Goal: Task Accomplishment & Management: Manage account settings

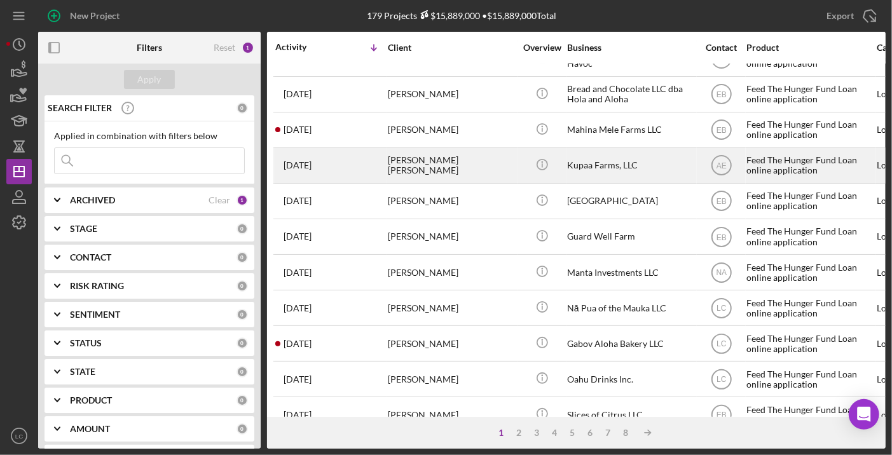
scroll to position [27, 0]
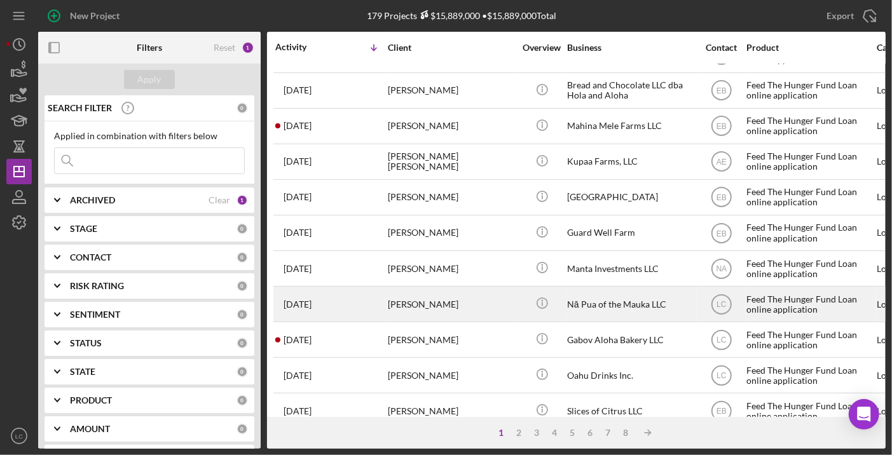
click at [429, 298] on div "[PERSON_NAME]" at bounding box center [451, 304] width 127 height 34
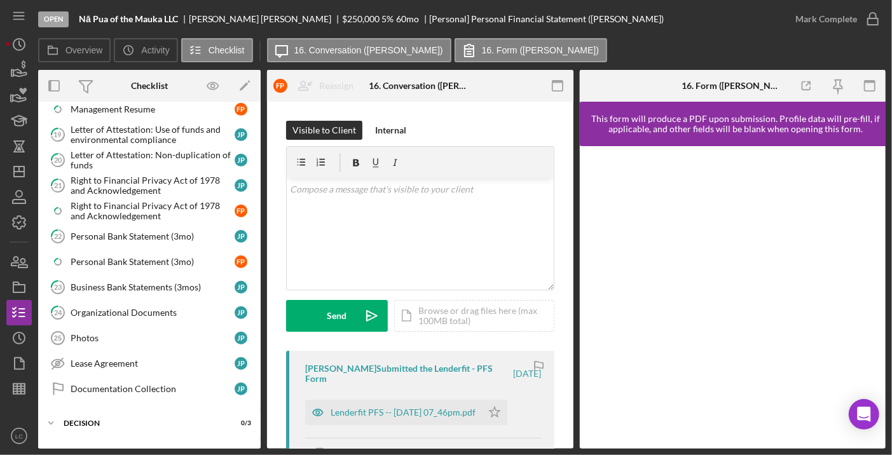
scroll to position [556, 0]
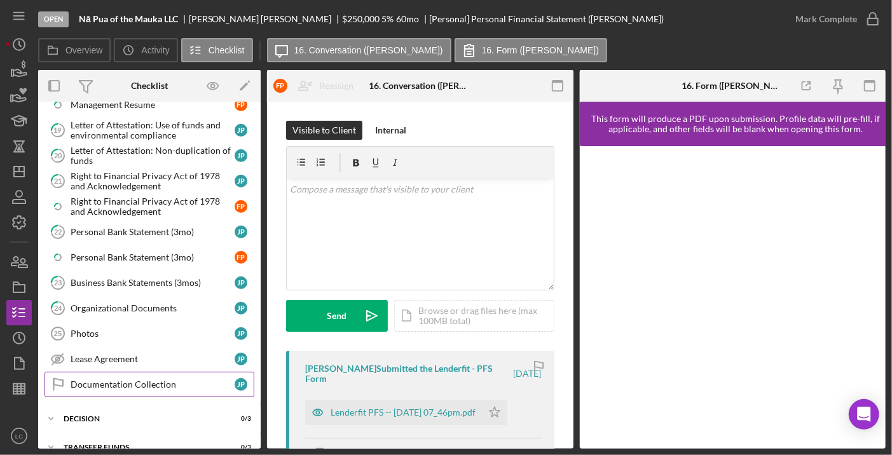
click at [158, 372] on link "Documentation Collection Documentation Collection J P" at bounding box center [150, 384] width 210 height 25
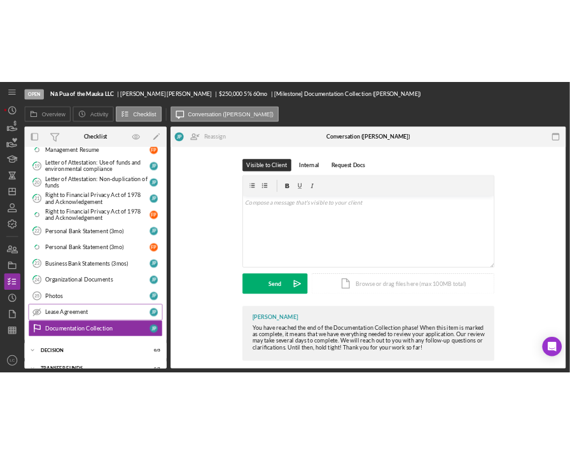
scroll to position [556, 0]
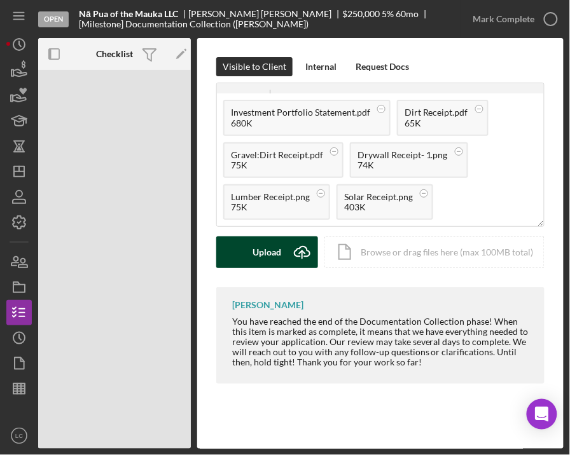
click at [270, 247] on div "Upload" at bounding box center [267, 253] width 29 height 32
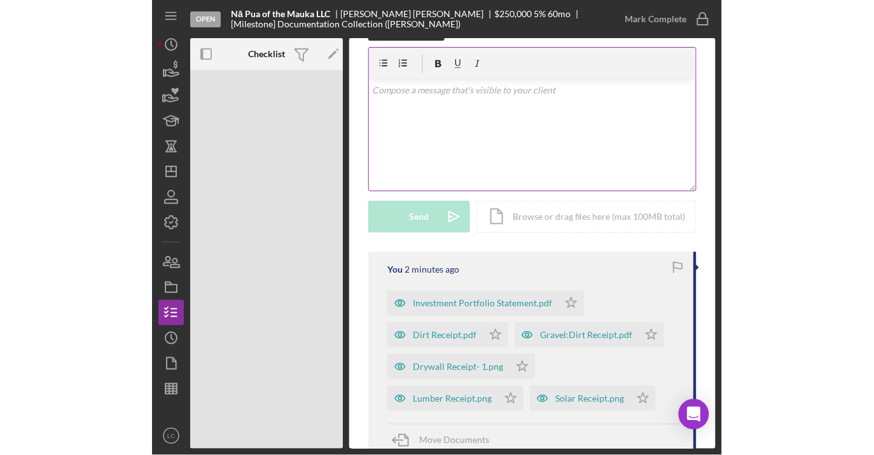
scroll to position [39, 0]
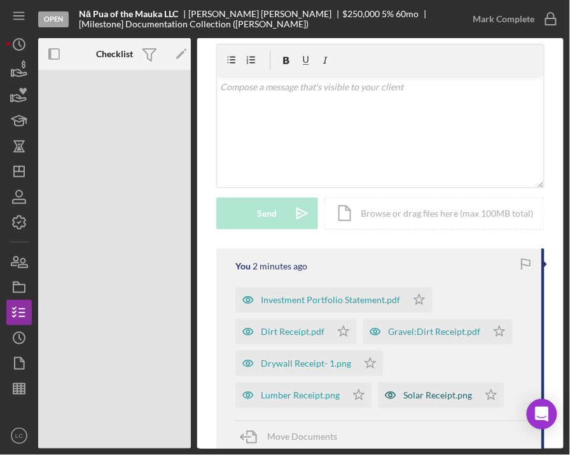
click at [453, 392] on div "Solar Receipt.png" at bounding box center [437, 395] width 69 height 10
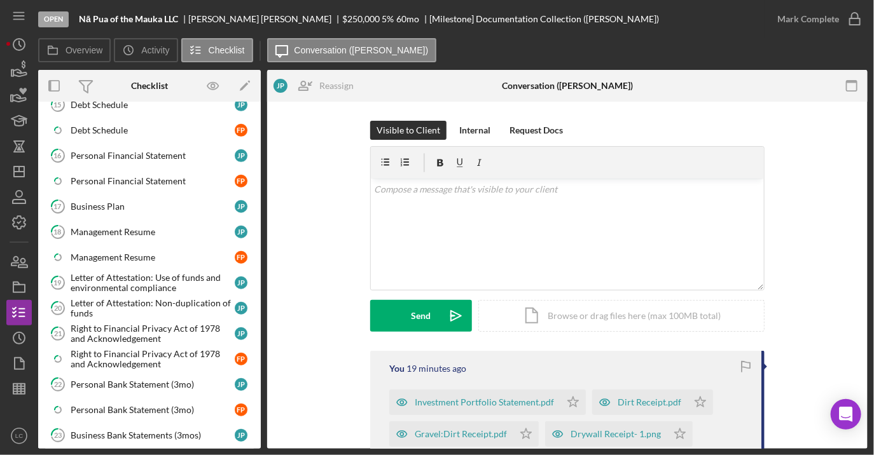
scroll to position [399, 0]
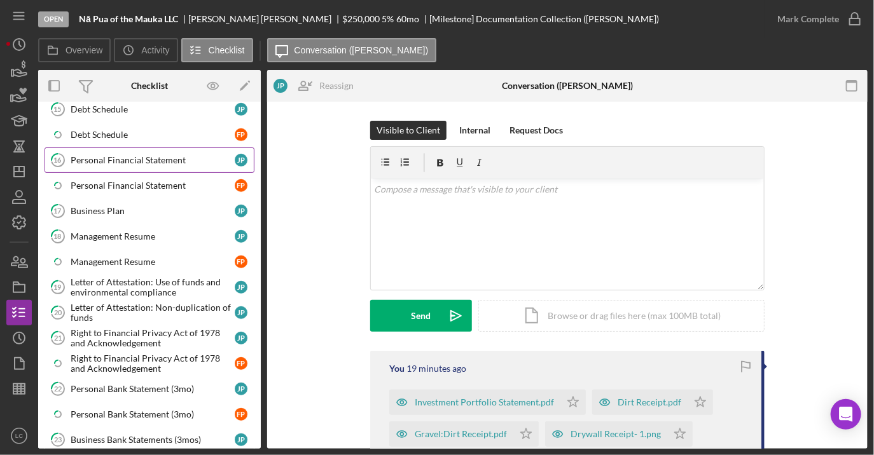
click at [132, 155] on div "Personal Financial Statement" at bounding box center [153, 160] width 164 height 10
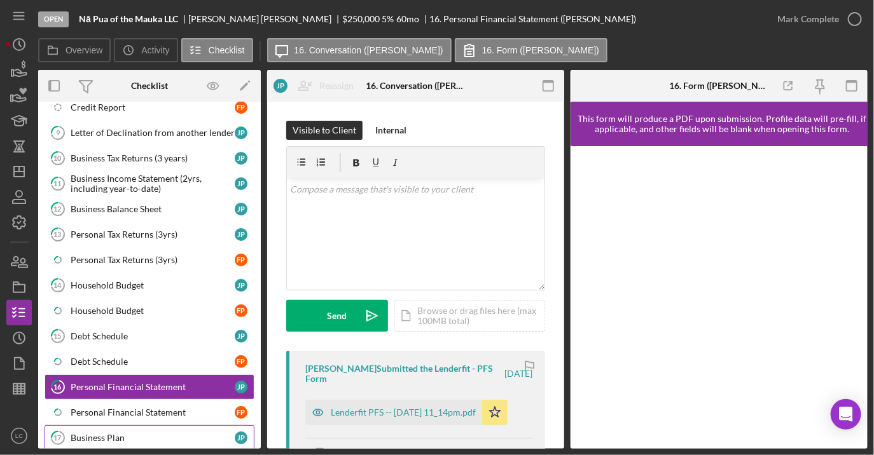
scroll to position [167, 0]
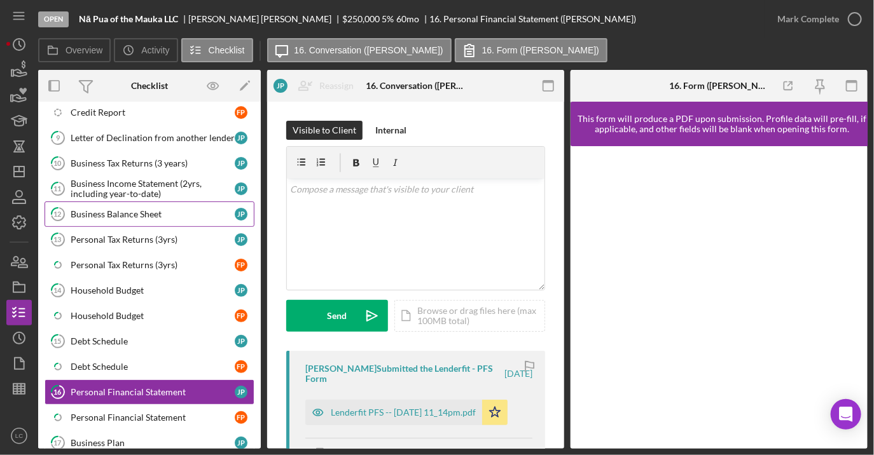
click at [197, 209] on div "Business Balance Sheet" at bounding box center [153, 214] width 164 height 10
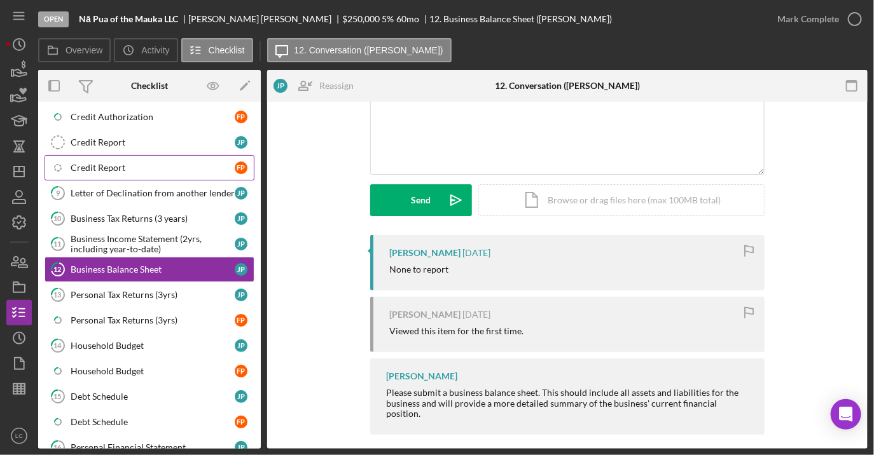
scroll to position [108, 0]
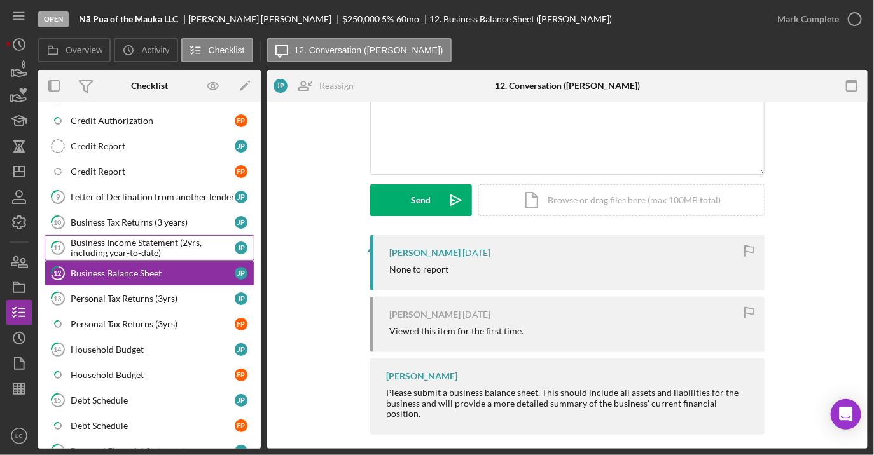
click at [183, 240] on div "Business Income Statement (2yrs, including year-to-date)" at bounding box center [153, 248] width 164 height 20
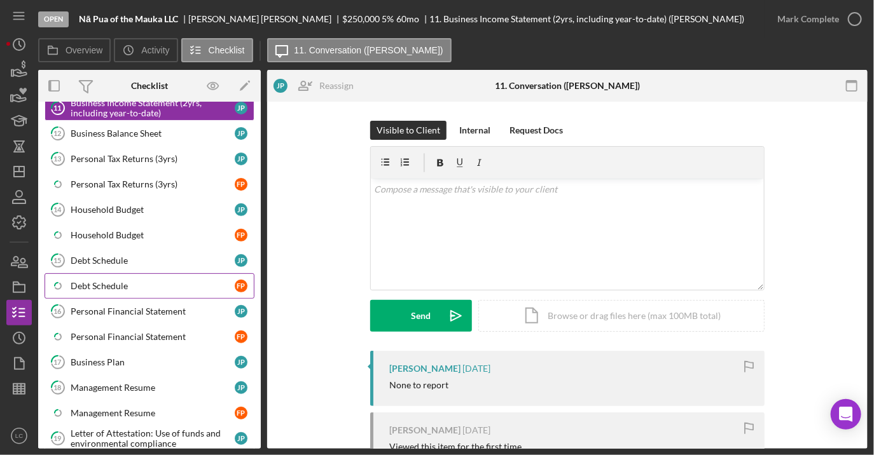
scroll to position [250, 0]
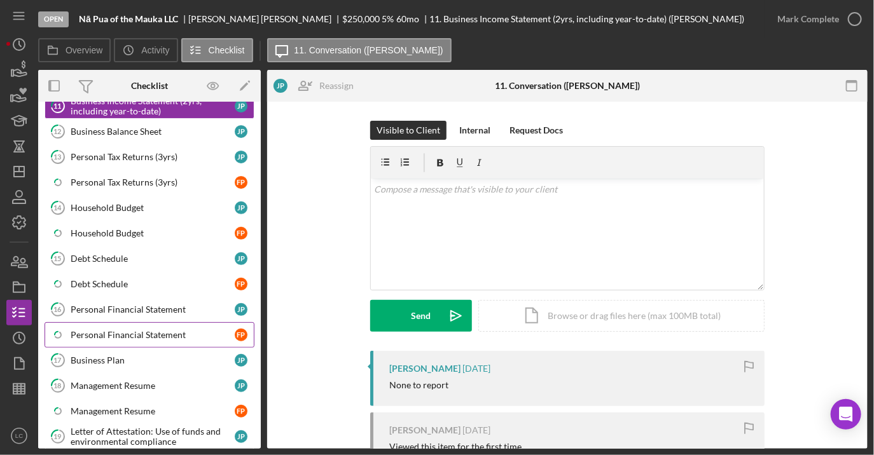
click at [185, 322] on link "Icon/Checklist Item Sub Partial Personal Financial Statement F P" at bounding box center [150, 334] width 210 height 25
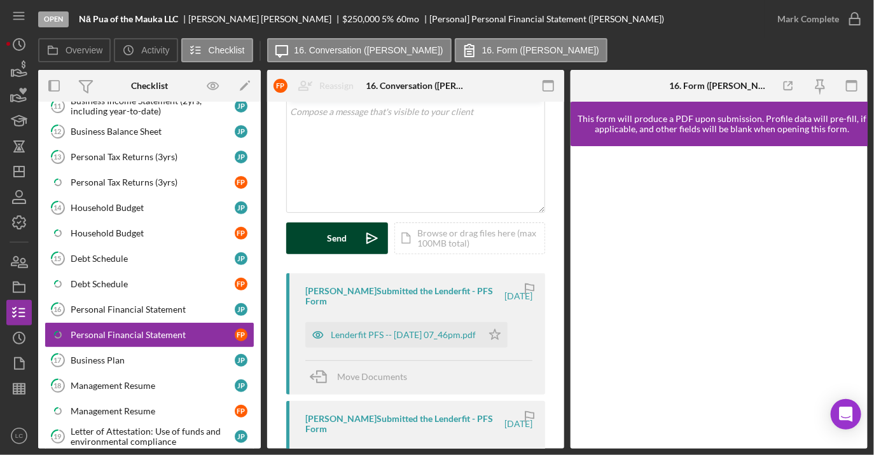
scroll to position [106, 0]
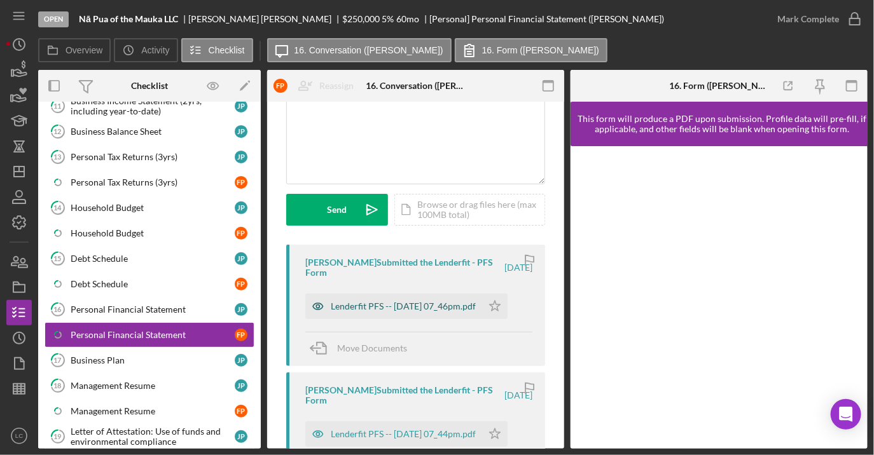
click at [354, 309] on div "Lenderfit PFS -- [DATE] 07_46pm.pdf" at bounding box center [403, 306] width 145 height 10
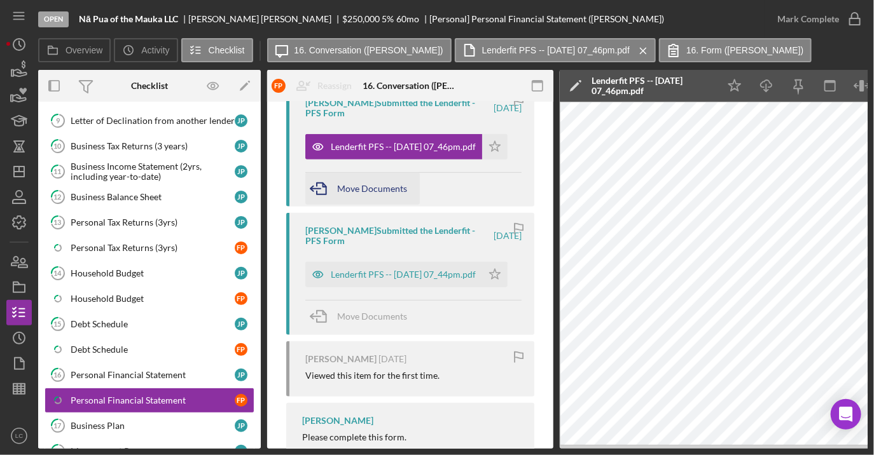
scroll to position [273, 0]
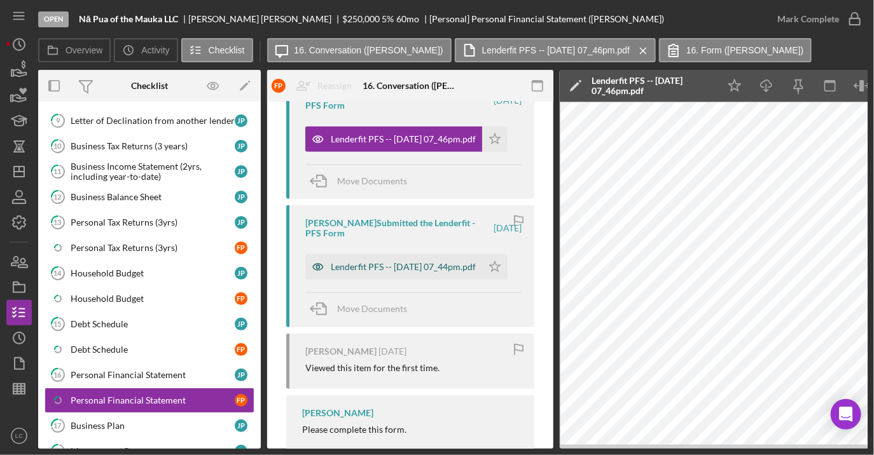
click at [418, 263] on div "Lenderfit PFS -- [DATE] 07_44pm.pdf" at bounding box center [403, 267] width 145 height 10
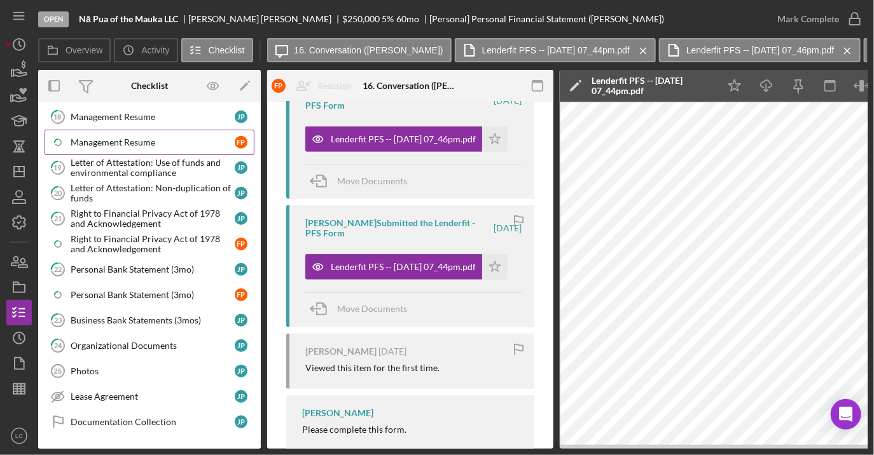
scroll to position [521, 0]
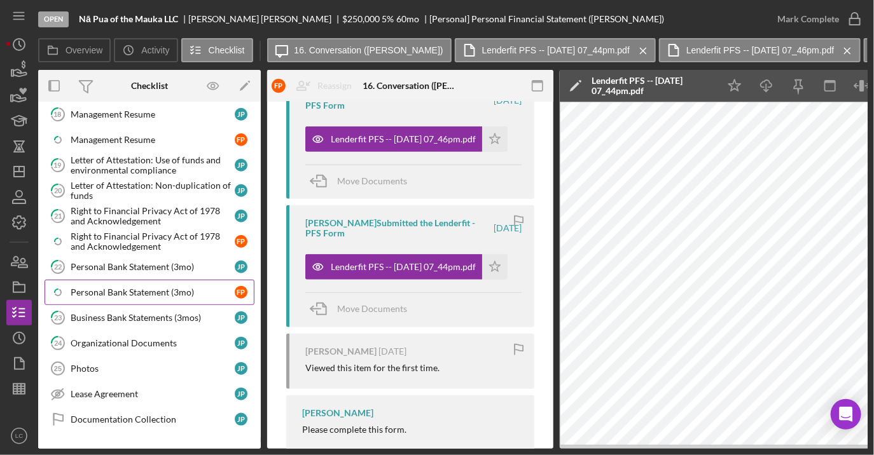
click at [188, 287] on div "Personal Bank Statement (3mo)" at bounding box center [153, 292] width 164 height 10
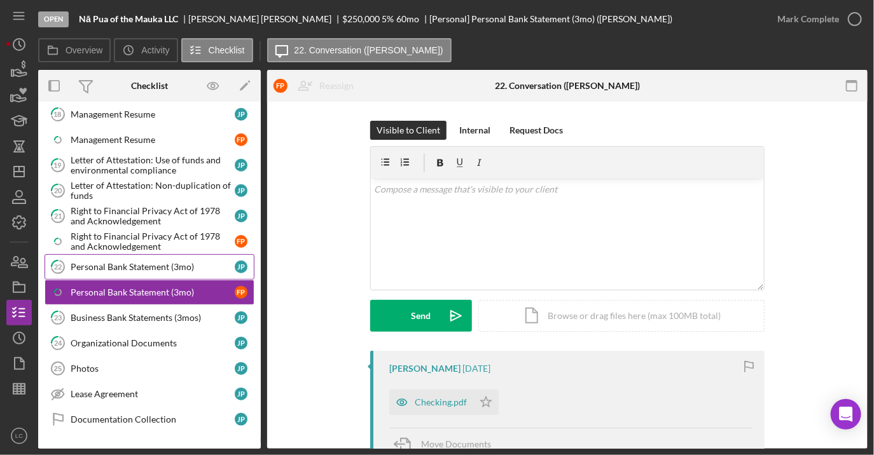
click at [207, 262] on div "Personal Bank Statement (3mo)" at bounding box center [153, 267] width 164 height 10
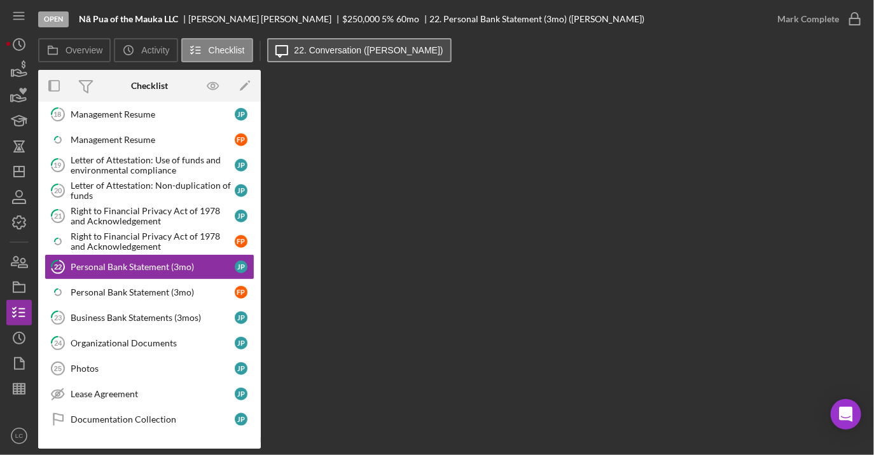
click at [347, 56] on button "Icon/Message 22. Conversation ([PERSON_NAME])" at bounding box center [359, 50] width 184 height 24
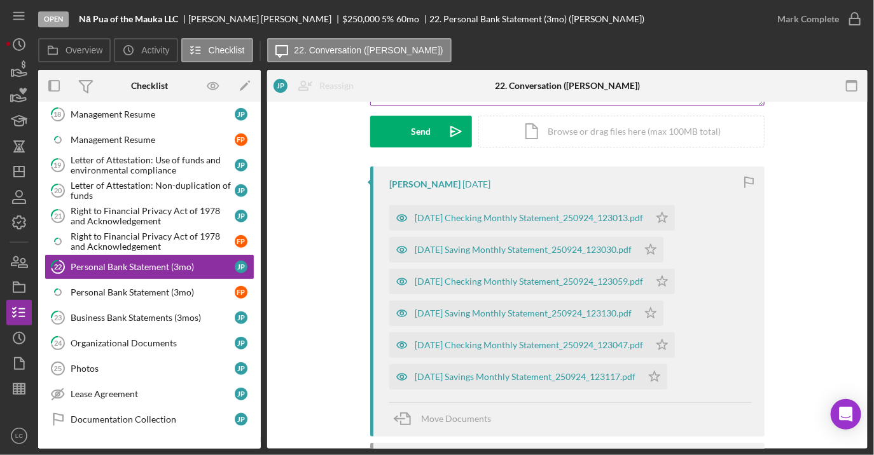
scroll to position [179, 0]
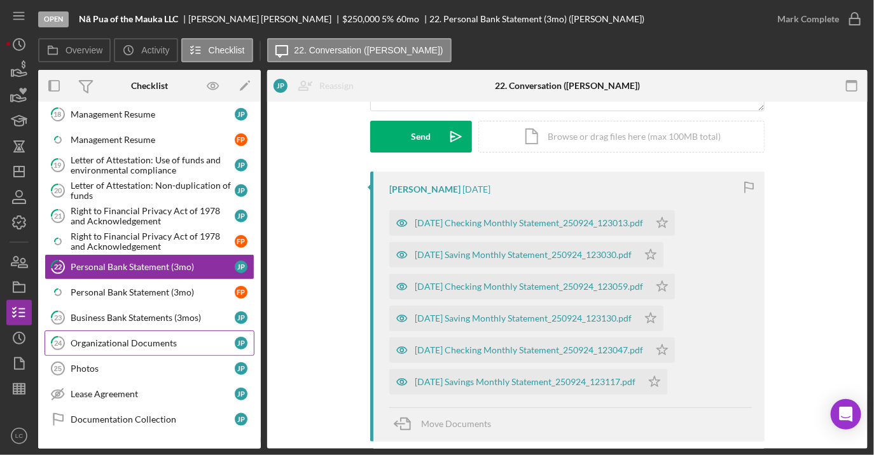
click at [165, 338] on div "Organizational Documents" at bounding box center [153, 343] width 164 height 10
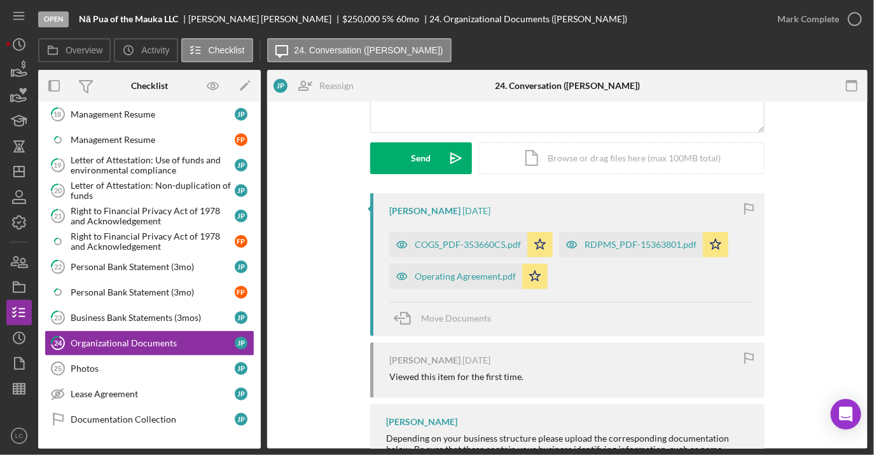
scroll to position [170, 0]
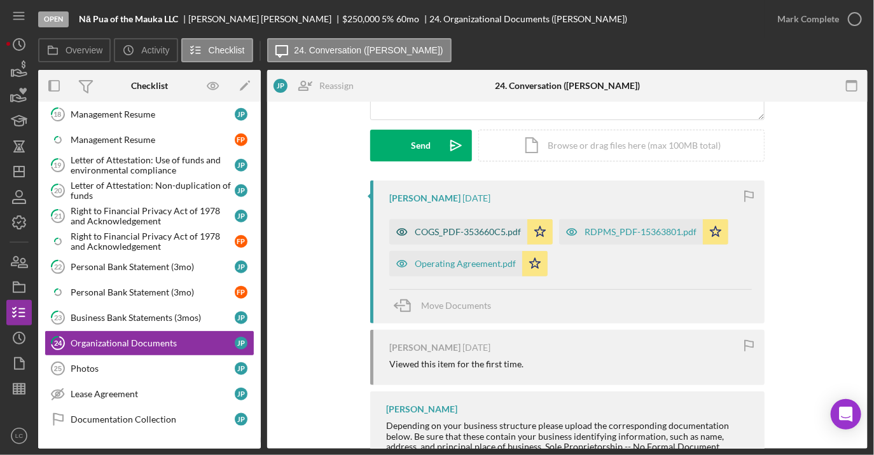
click at [467, 228] on div "COGS_PDF-353660C5.pdf" at bounding box center [468, 232] width 106 height 10
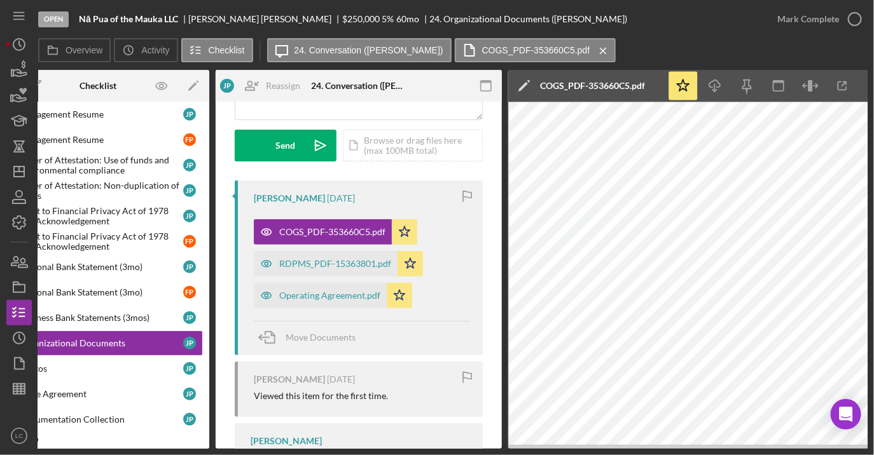
scroll to position [0, 55]
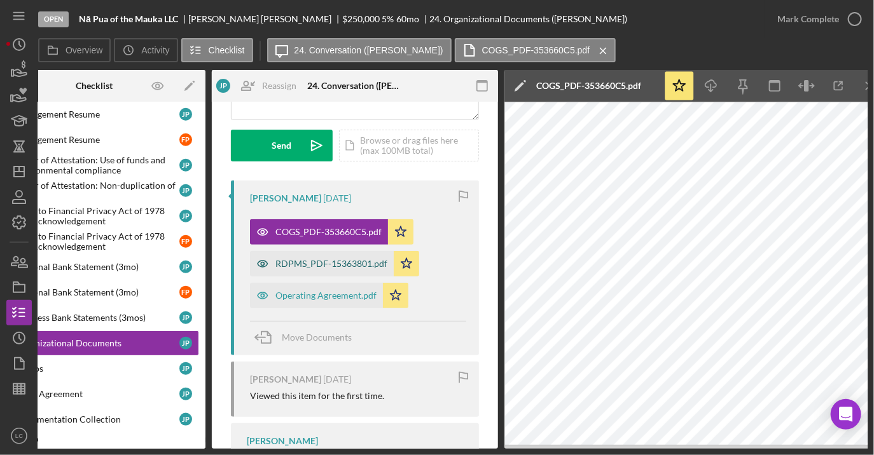
click at [334, 265] on div "RDPMS_PDF-15363801.pdf" at bounding box center [331, 264] width 112 height 10
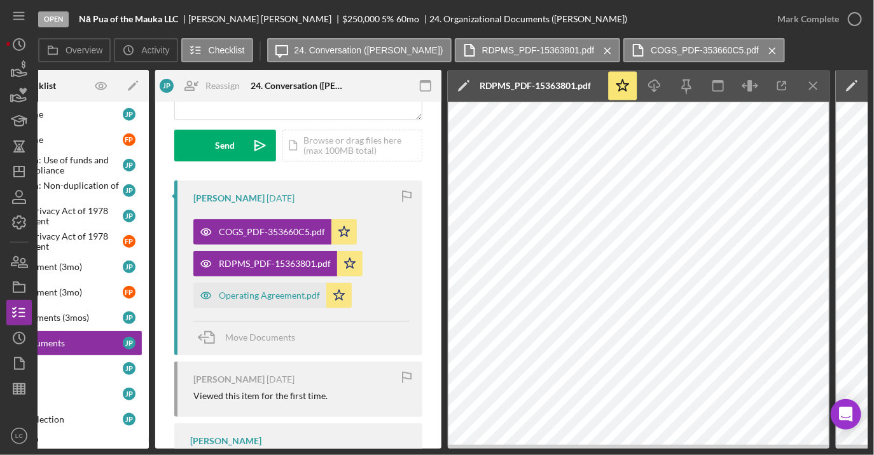
scroll to position [0, 135]
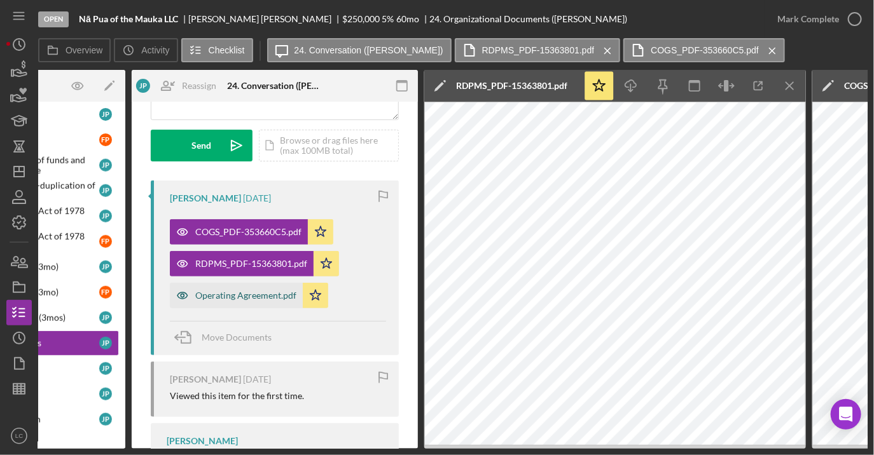
click at [266, 292] on div "Operating Agreement.pdf" at bounding box center [245, 296] width 101 height 10
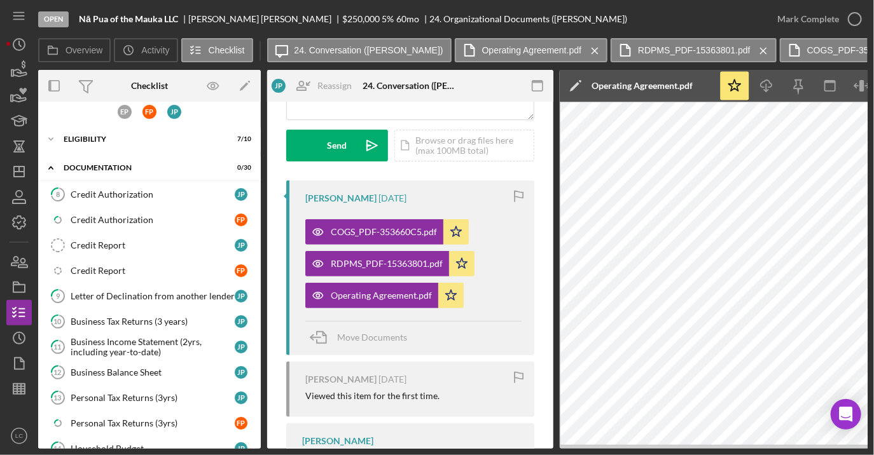
scroll to position [0, 0]
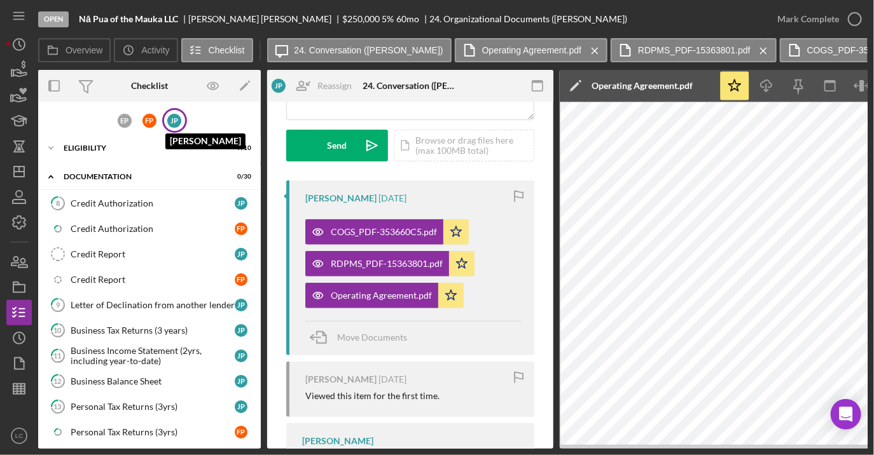
click at [174, 116] on div "J P" at bounding box center [174, 121] width 14 height 14
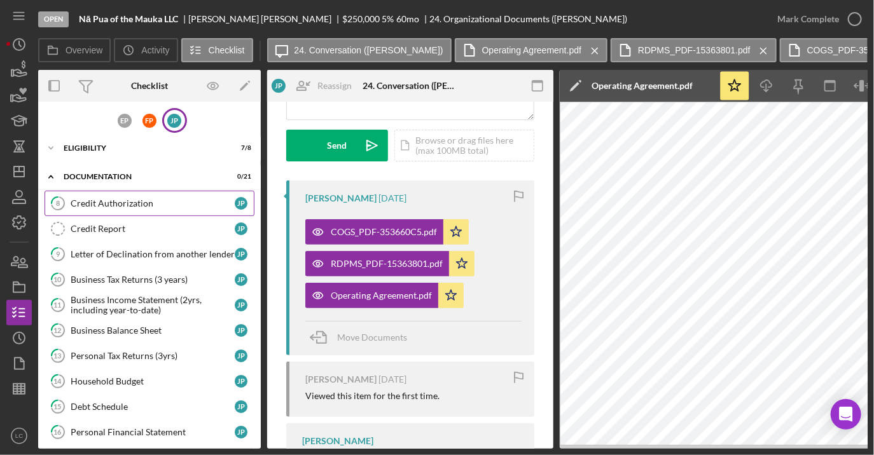
click at [221, 204] on div "Credit Authorization" at bounding box center [153, 203] width 164 height 10
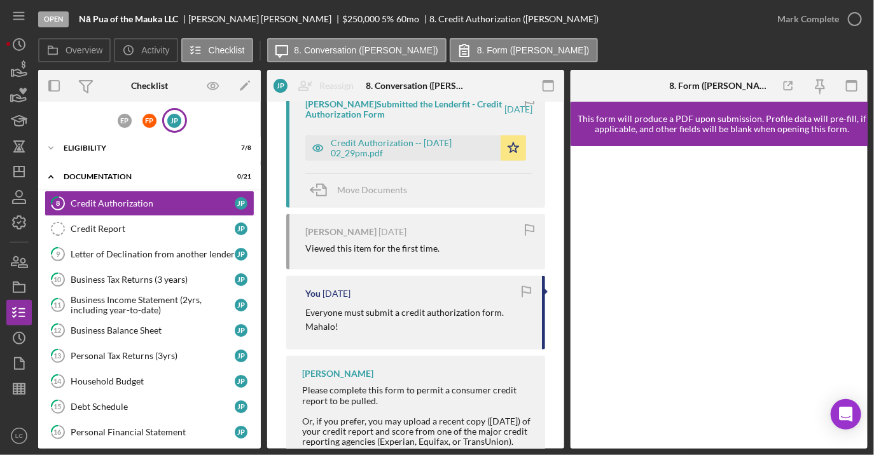
scroll to position [270, 0]
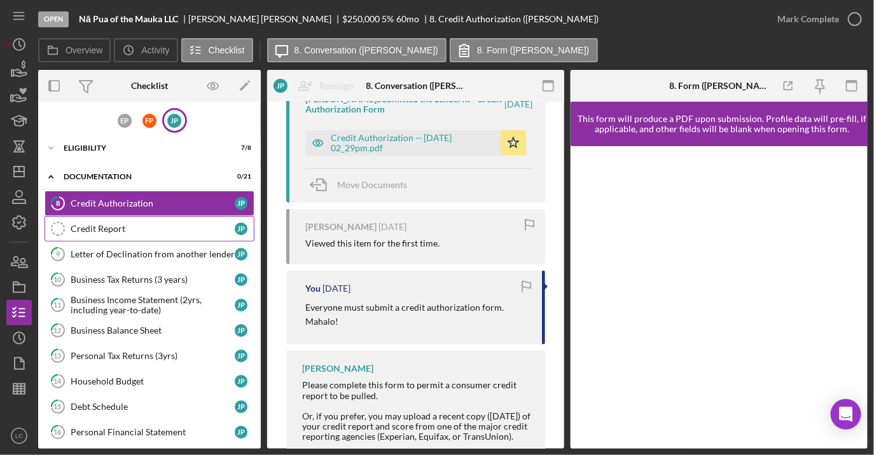
click at [192, 224] on div "Credit Report" at bounding box center [153, 229] width 164 height 10
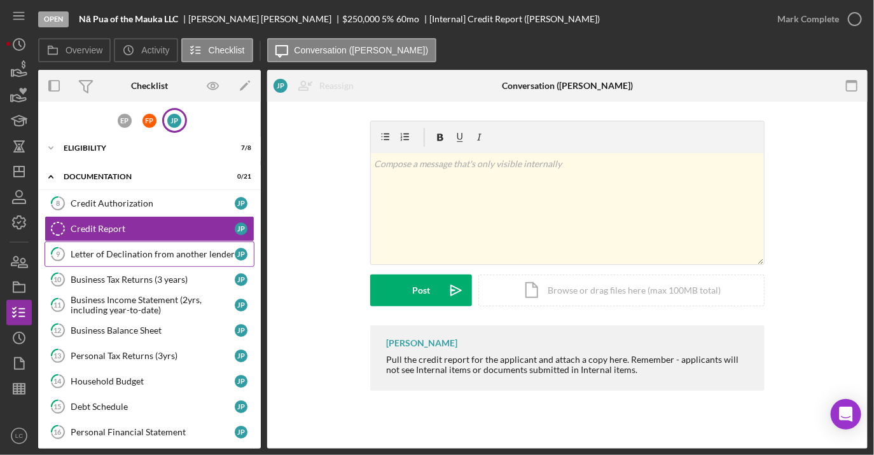
click at [210, 259] on link "9 Letter of Declination from another lender J P" at bounding box center [150, 254] width 210 height 25
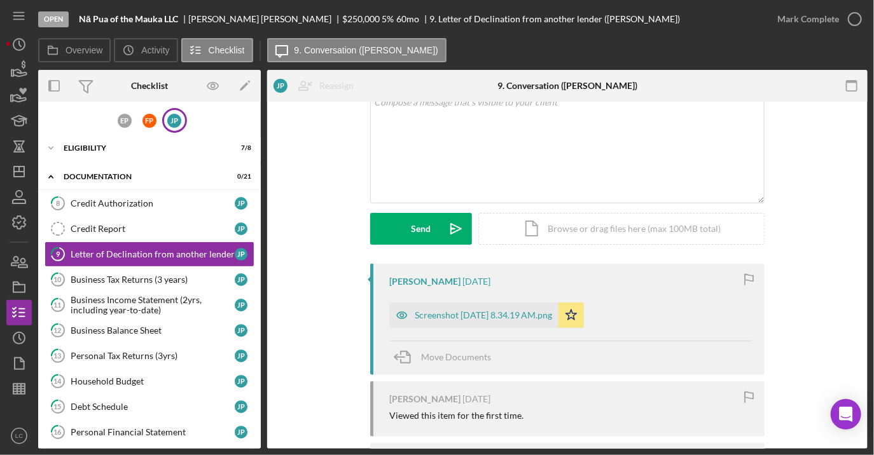
scroll to position [142, 0]
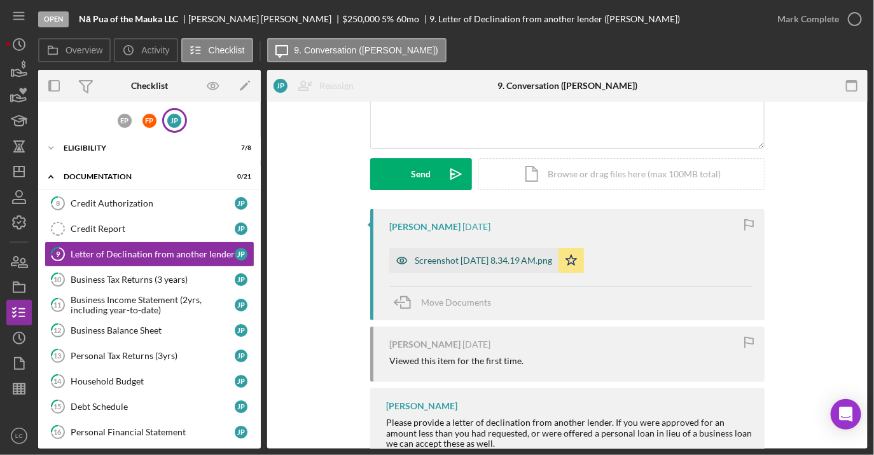
click at [443, 256] on div "Screenshot [DATE] 8.34.19 AM.png" at bounding box center [483, 261] width 137 height 10
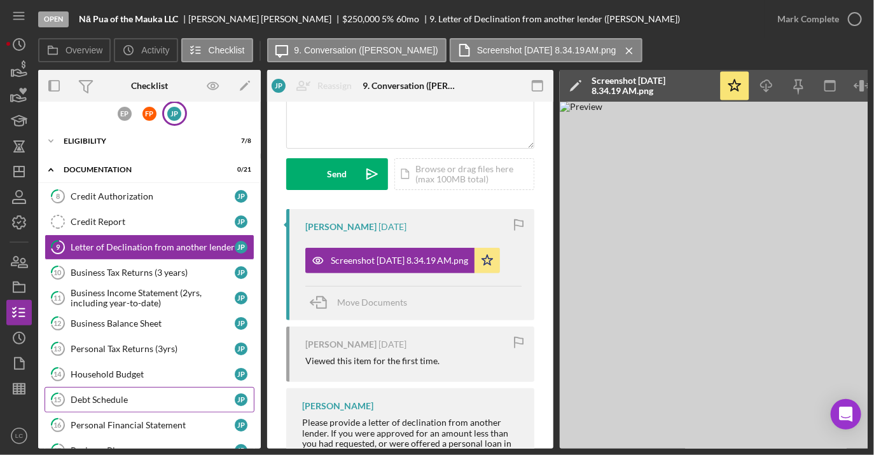
scroll to position [0, 0]
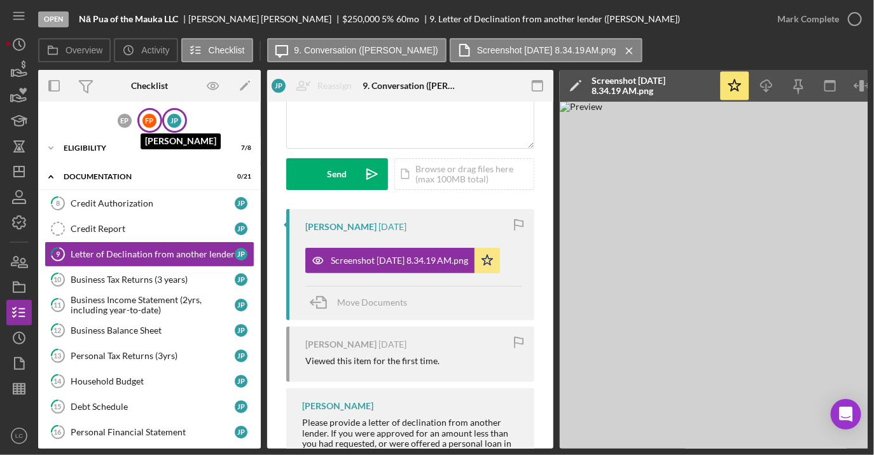
click at [144, 114] on div "F P" at bounding box center [149, 121] width 14 height 14
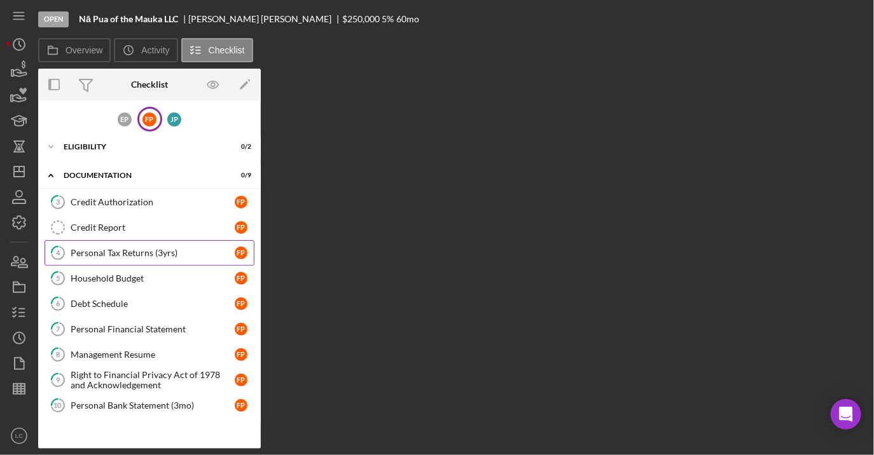
click at [186, 249] on div "Personal Tax Returns (3yrs)" at bounding box center [153, 253] width 164 height 10
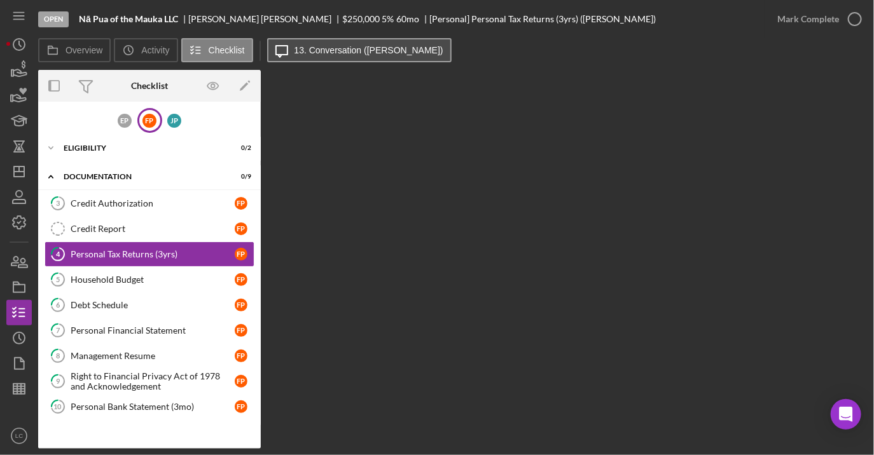
click at [339, 43] on button "Icon/Message 13. Conversation ([PERSON_NAME])" at bounding box center [359, 50] width 184 height 24
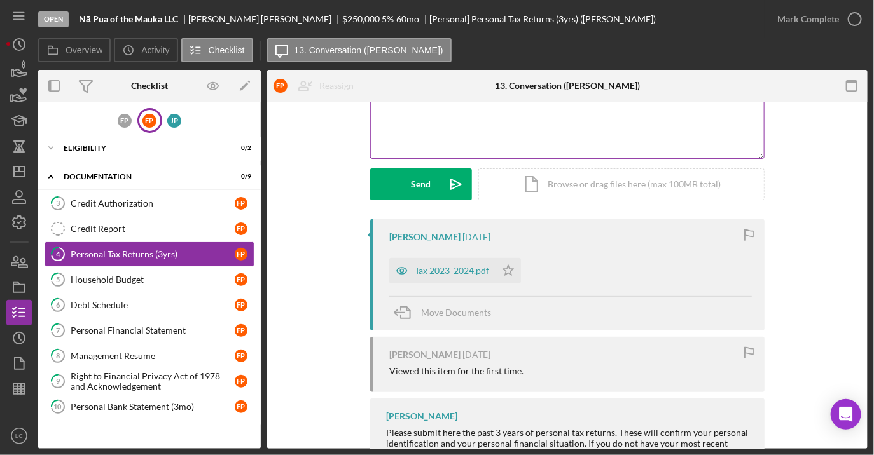
scroll to position [137, 0]
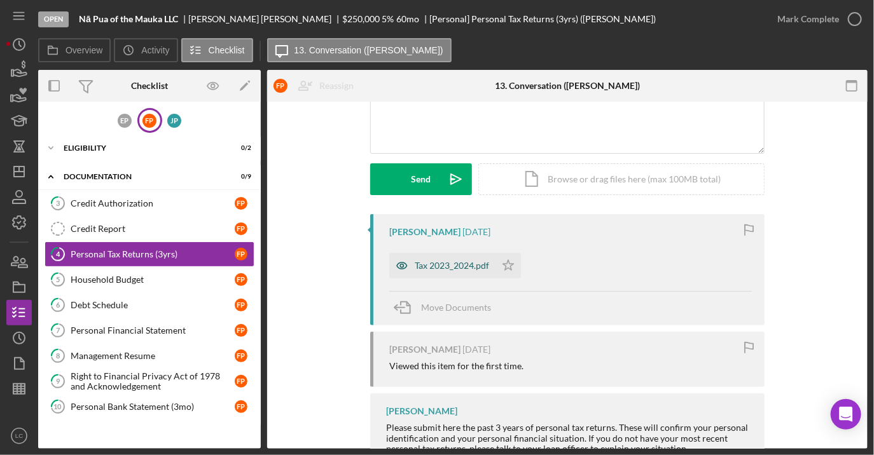
click at [432, 259] on div "Tax 2023_2024.pdf" at bounding box center [442, 265] width 106 height 25
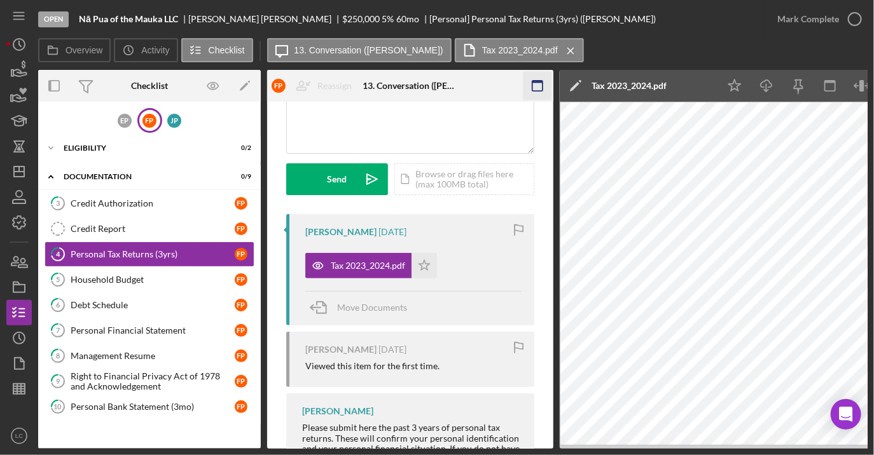
click at [539, 72] on icon "button" at bounding box center [537, 86] width 29 height 29
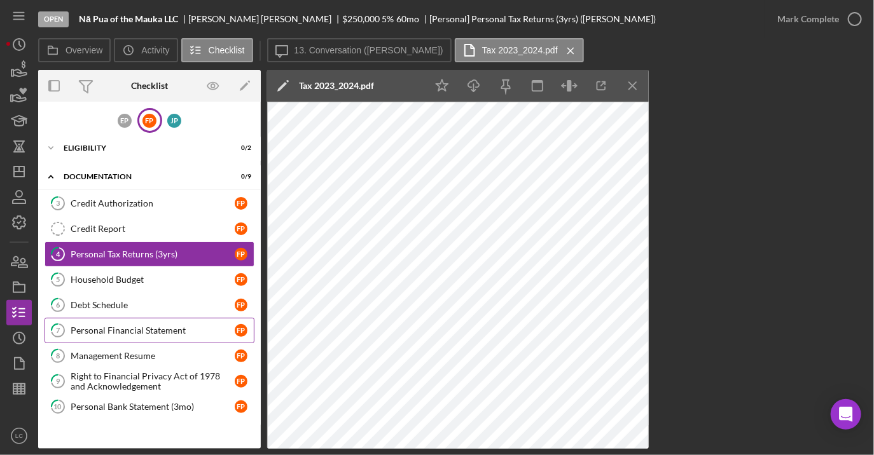
click at [152, 330] on div "Personal Financial Statement" at bounding box center [153, 331] width 164 height 10
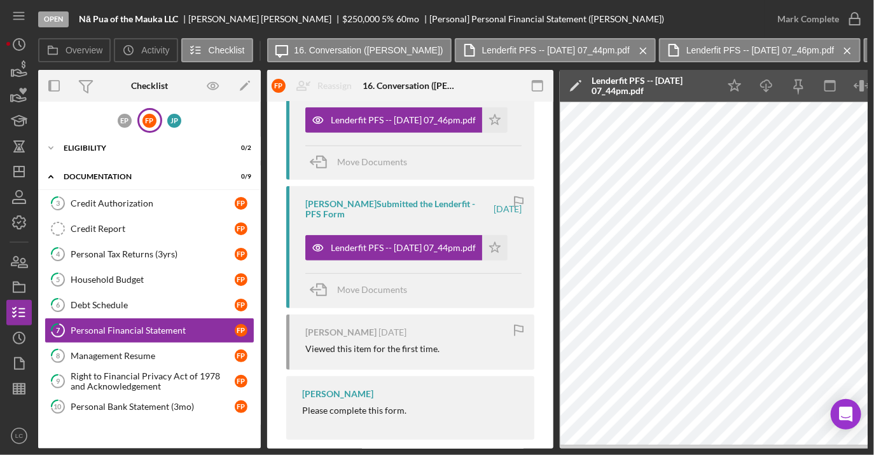
scroll to position [310, 0]
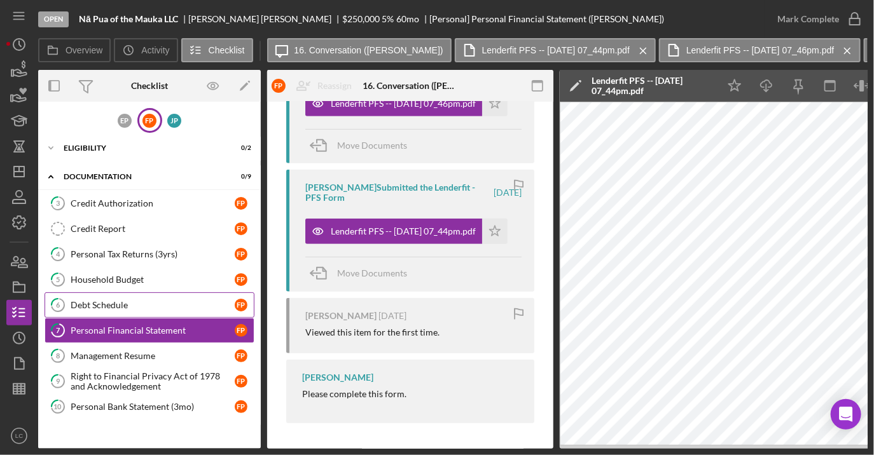
click at [190, 300] on div "Debt Schedule" at bounding box center [153, 305] width 164 height 10
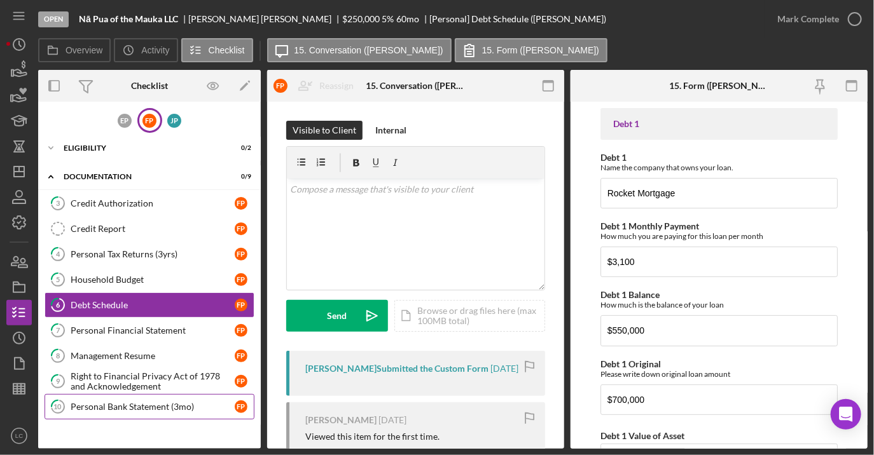
click at [149, 402] on div "Personal Bank Statement (3mo)" at bounding box center [153, 407] width 164 height 10
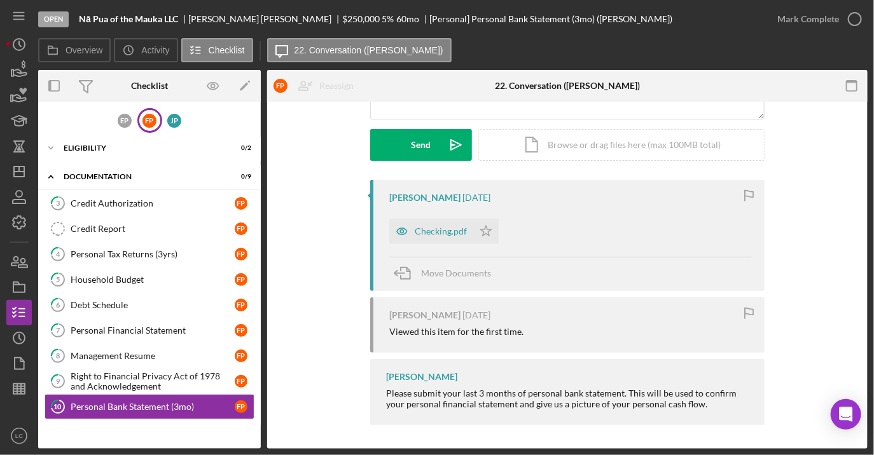
scroll to position [99, 0]
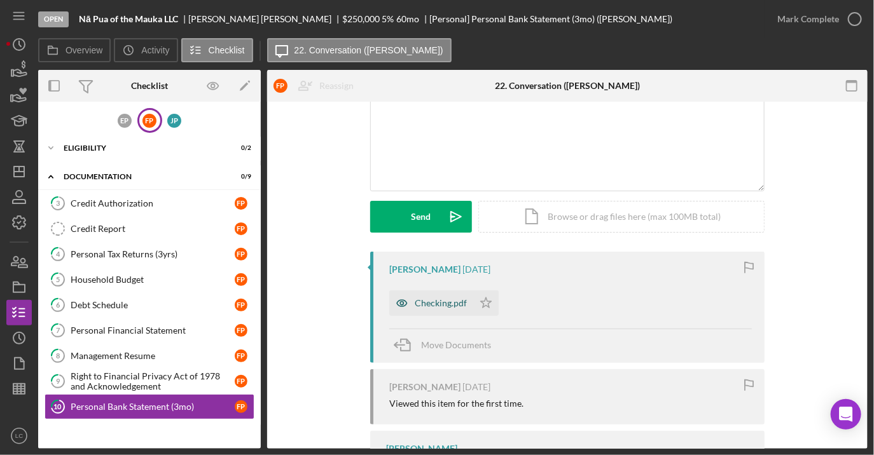
click at [432, 305] on div "Checking.pdf" at bounding box center [441, 303] width 52 height 10
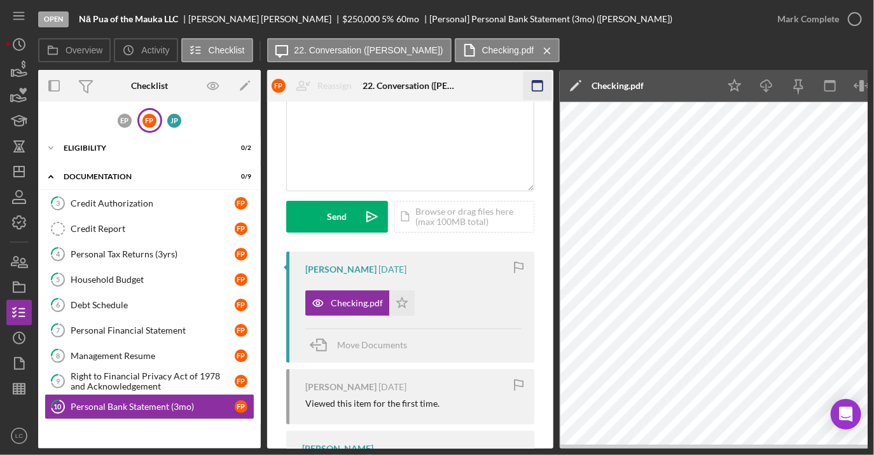
click at [532, 78] on icon "button" at bounding box center [537, 86] width 29 height 29
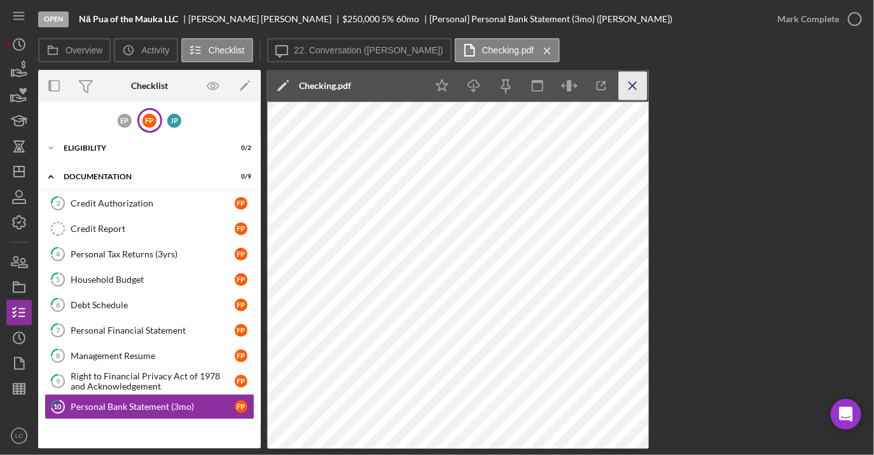
click at [632, 83] on icon "Icon/Menu Close" at bounding box center [633, 86] width 29 height 29
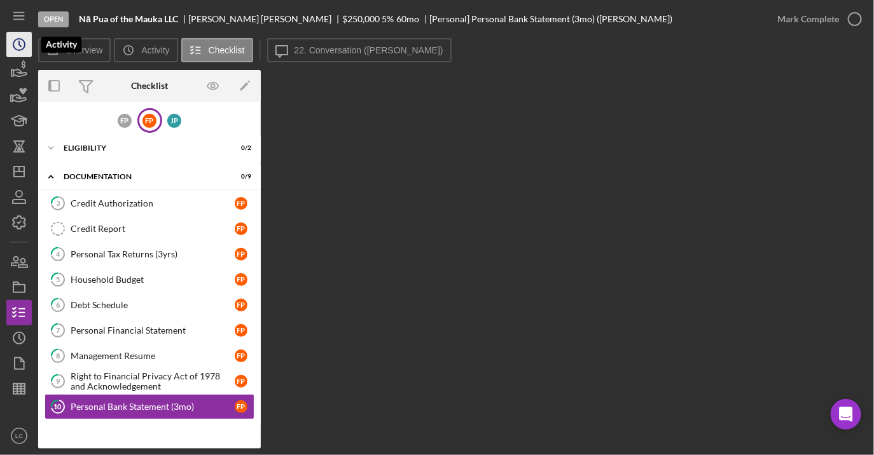
click at [30, 52] on icon "Icon/History" at bounding box center [19, 45] width 32 height 32
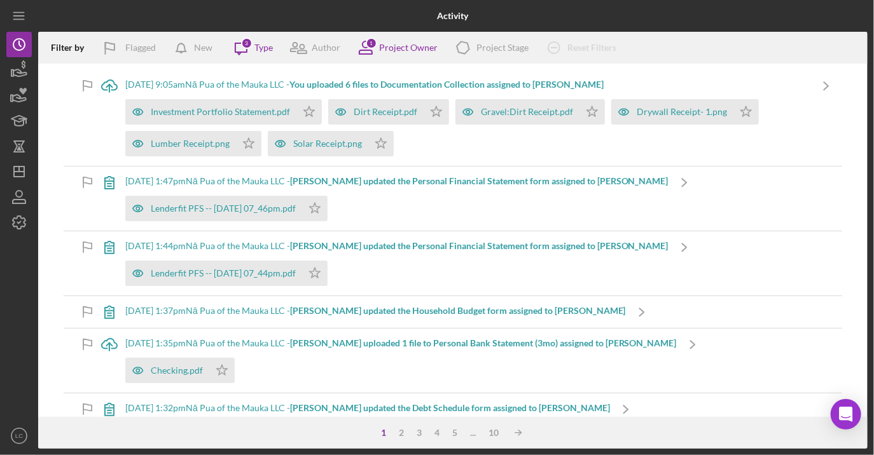
click at [579, 82] on b "You uploaded 6 files to Documentation Collection assigned to [PERSON_NAME]" at bounding box center [446, 84] width 314 height 11
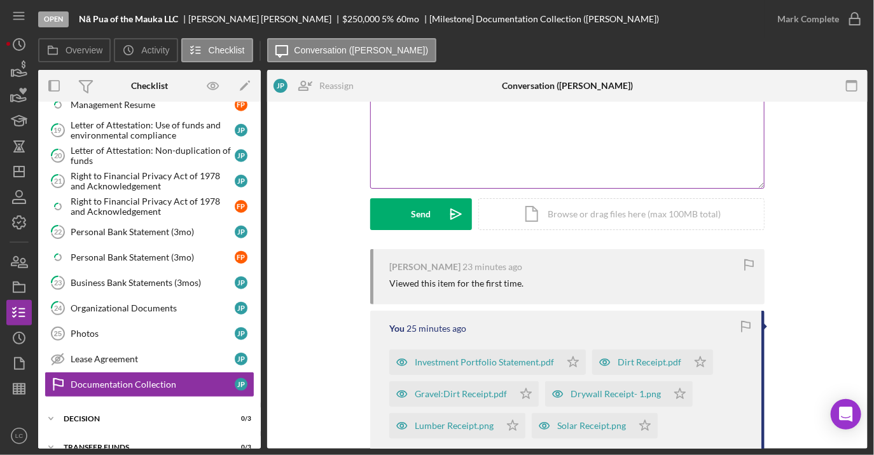
scroll to position [255, 0]
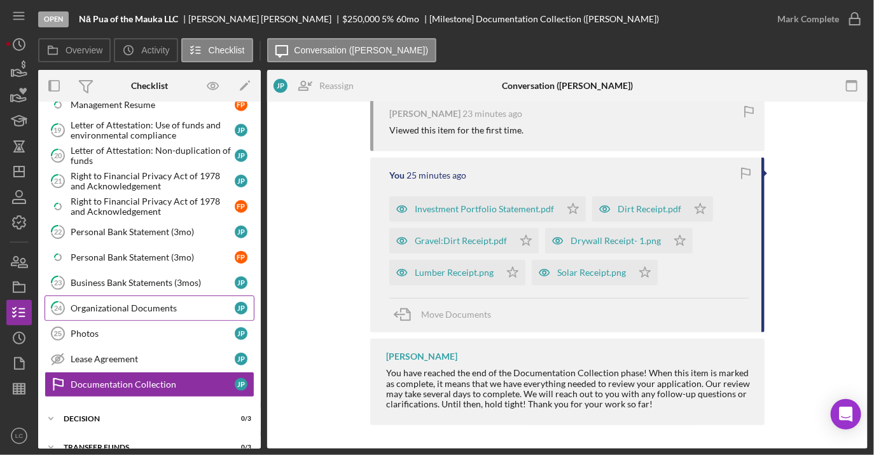
click at [148, 303] on div "Organizational Documents" at bounding box center [153, 308] width 164 height 10
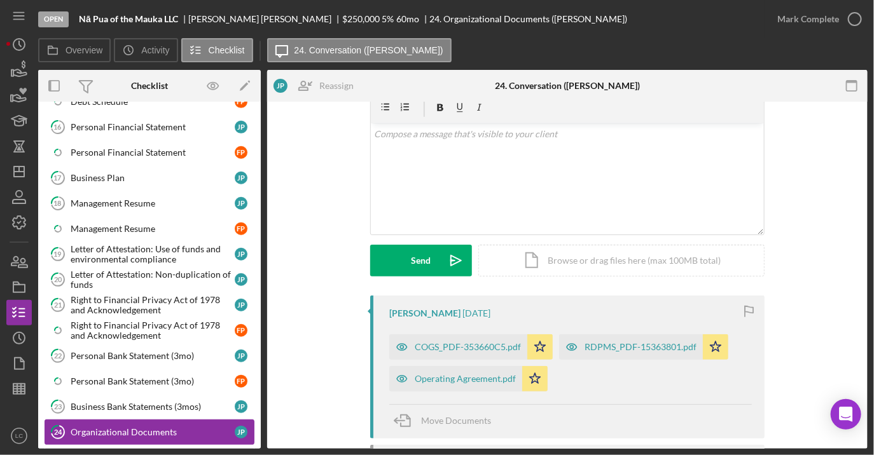
scroll to position [425, 0]
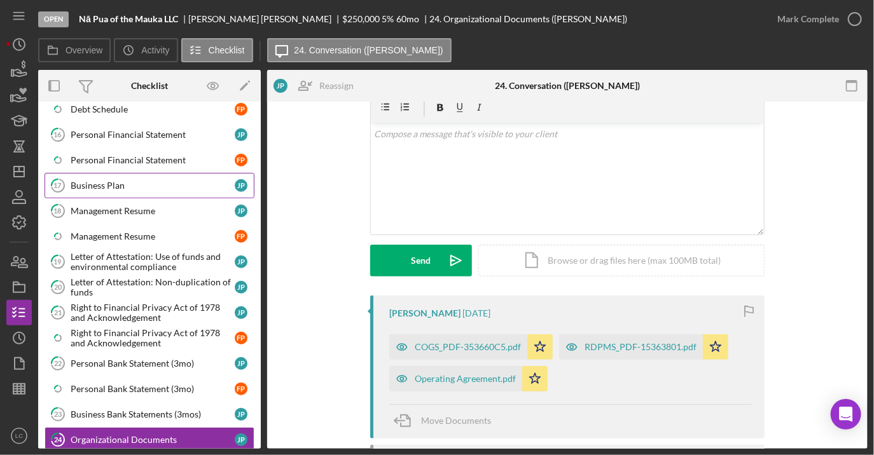
click at [117, 181] on div "Business Plan" at bounding box center [153, 186] width 164 height 10
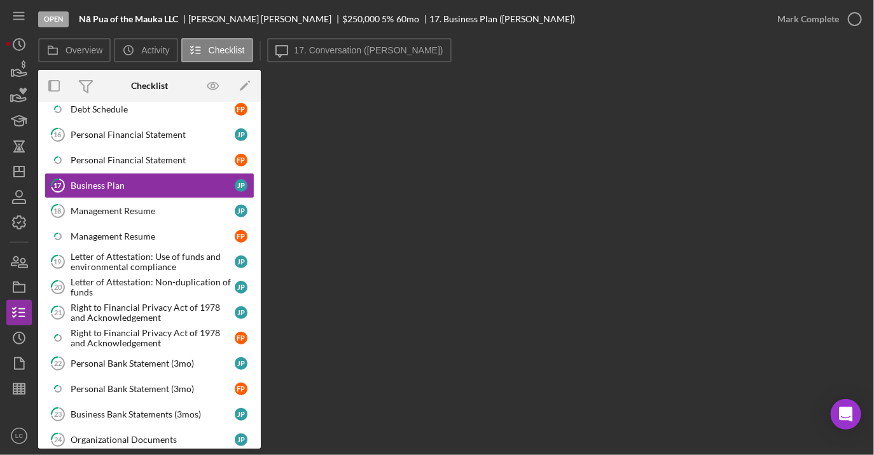
click at [369, 36] on div "Open Nā Pua of the Mauka LLC [PERSON_NAME] $250,000 $250,000 5 % 60 mo 17. Busi…" at bounding box center [401, 19] width 726 height 38
click at [369, 46] on label "17. Conversation ([PERSON_NAME])" at bounding box center [368, 50] width 149 height 10
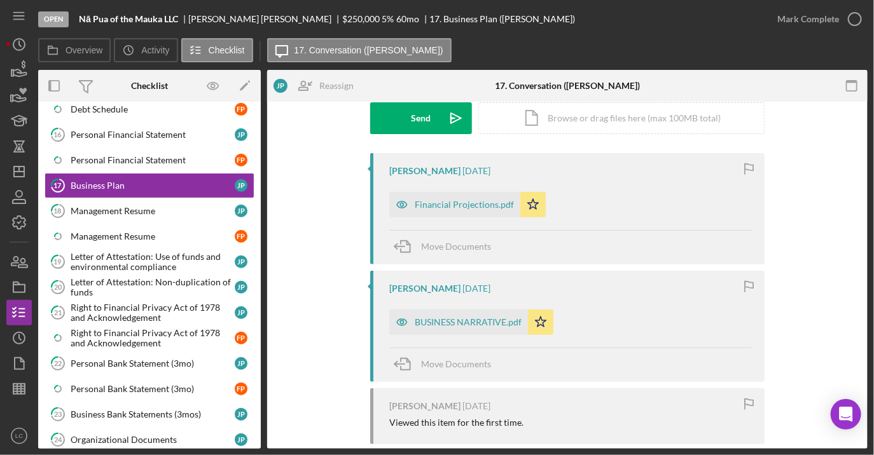
scroll to position [219, 0]
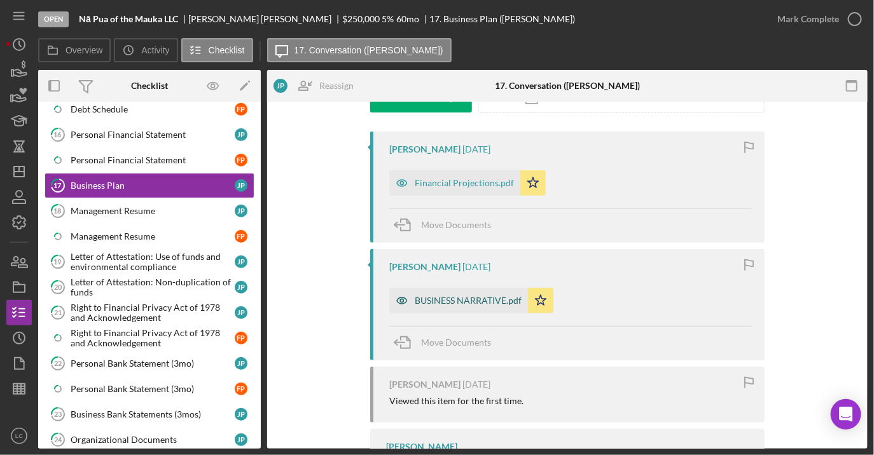
click at [474, 301] on div "BUSINESS NARRATIVE.pdf" at bounding box center [468, 301] width 107 height 10
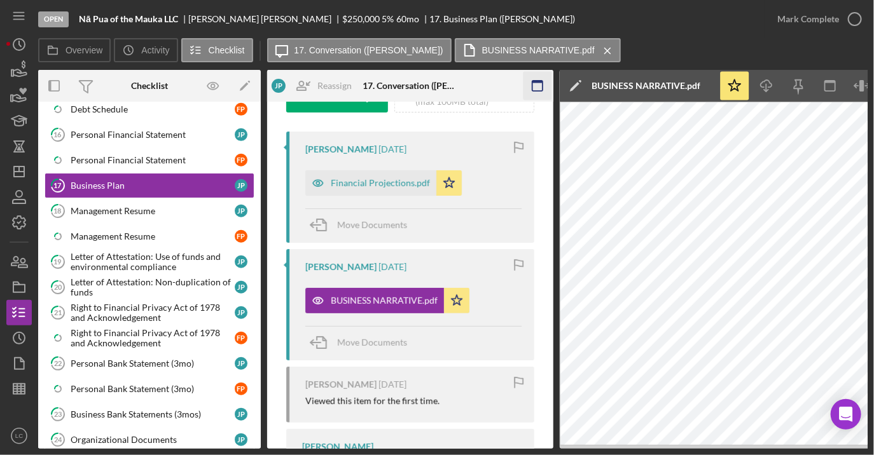
click at [535, 89] on icon "button" at bounding box center [537, 86] width 29 height 29
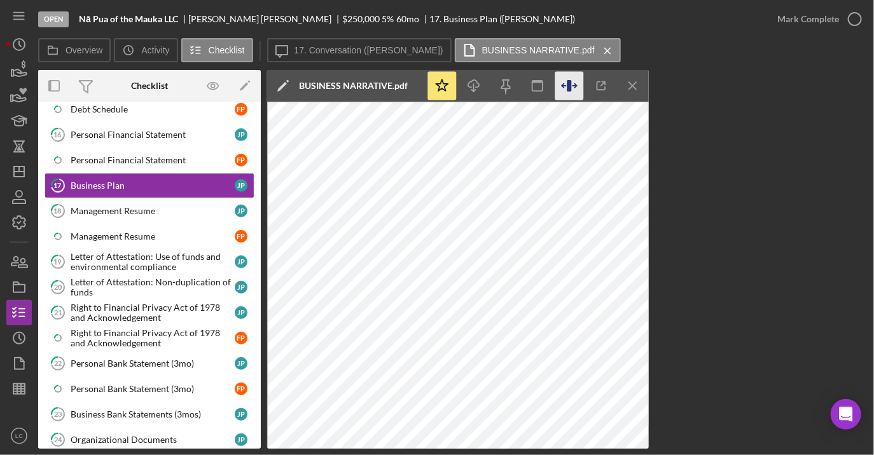
click at [565, 89] on icon "button" at bounding box center [569, 86] width 29 height 29
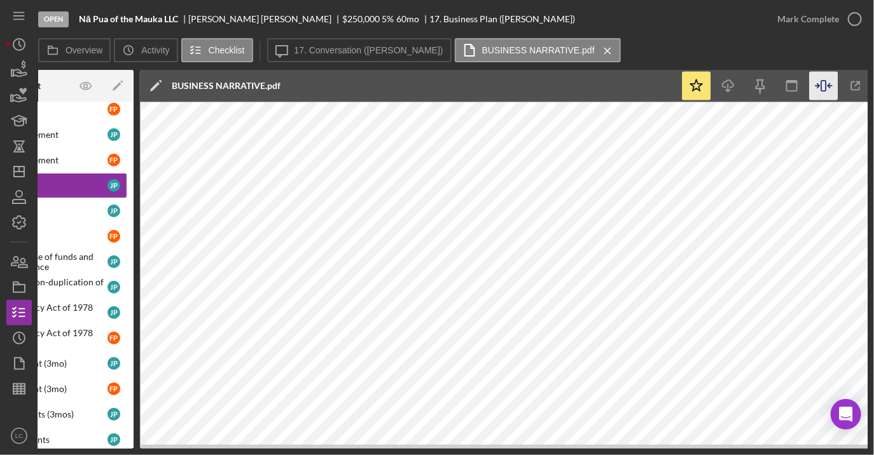
scroll to position [0, 112]
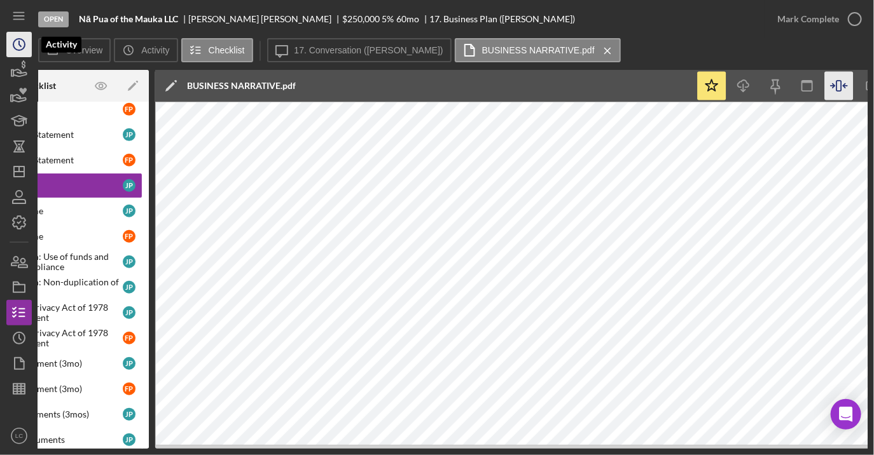
click at [25, 47] on icon "Icon/History" at bounding box center [19, 45] width 32 height 32
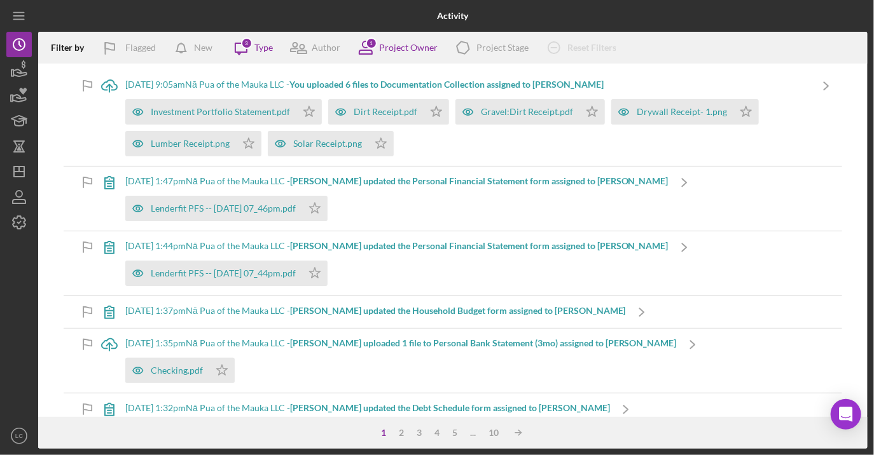
click at [32, 171] on nav "Icon/Menu Icon/Dashboard Dashboard Clients Product Templates [PERSON_NAME] [PER…" at bounding box center [22, 224] width 32 height 449
click at [21, 172] on line "button" at bounding box center [19, 172] width 10 height 0
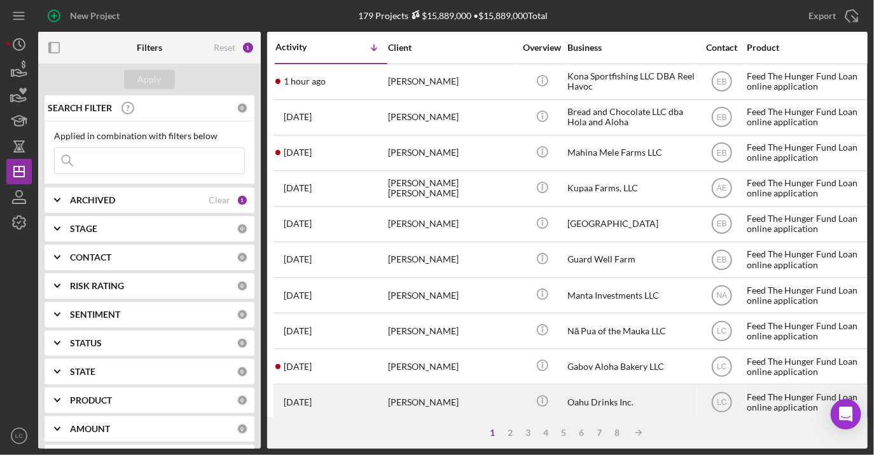
click at [429, 394] on div "[PERSON_NAME]" at bounding box center [451, 402] width 127 height 34
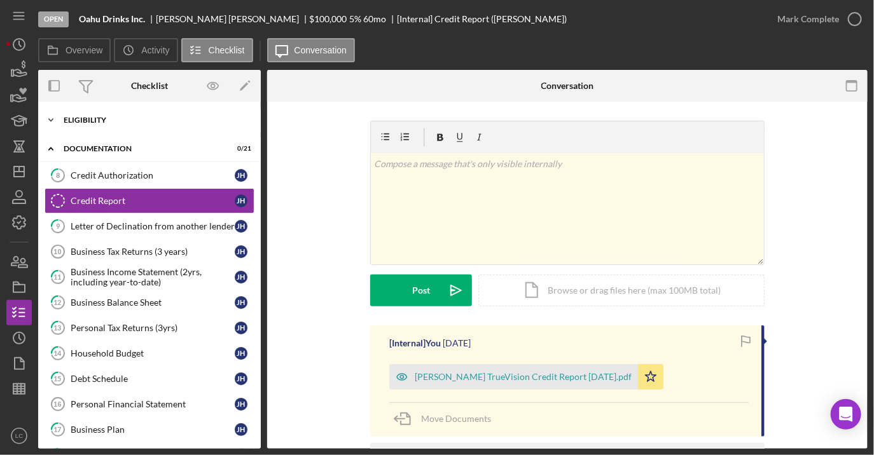
click at [116, 121] on div "Eligibility" at bounding box center [154, 120] width 181 height 8
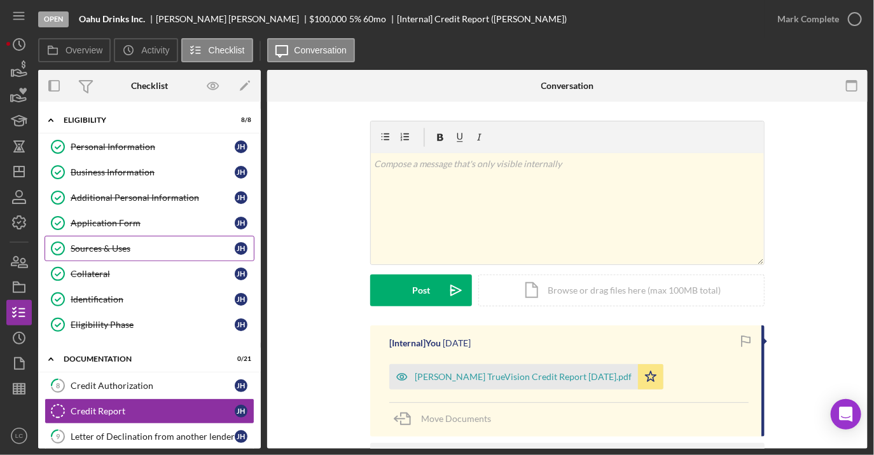
click at [120, 252] on link "Sources & Uses Sources & Uses [PERSON_NAME]" at bounding box center [150, 248] width 210 height 25
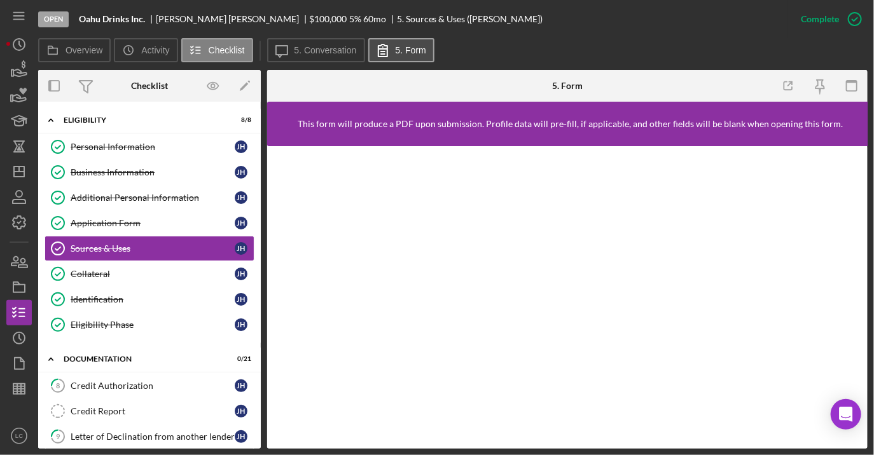
click at [398, 55] on button "5. Form" at bounding box center [401, 50] width 66 height 24
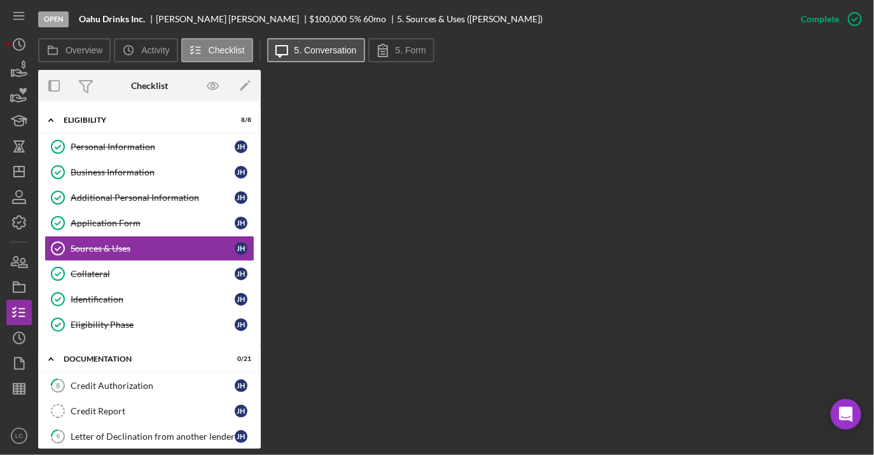
click at [343, 45] on button "Icon/Message 5. Conversation" at bounding box center [316, 50] width 98 height 24
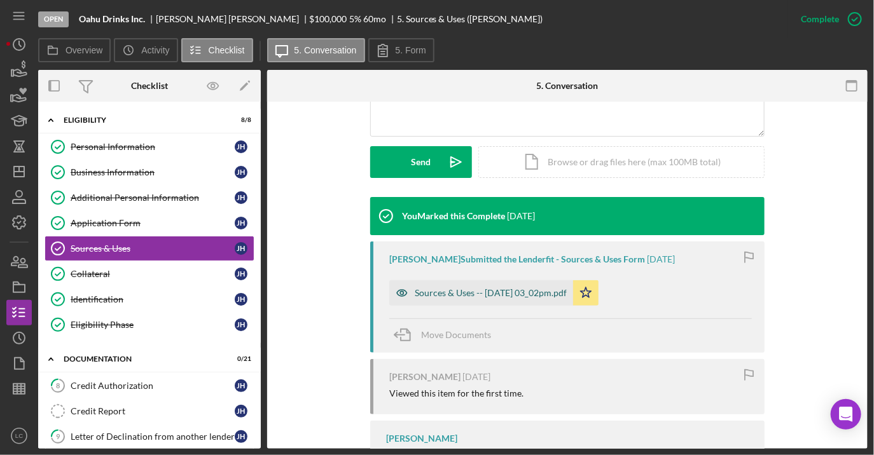
click at [450, 294] on div "Sources & Uses -- [DATE] 03_02pm.pdf" at bounding box center [491, 293] width 152 height 10
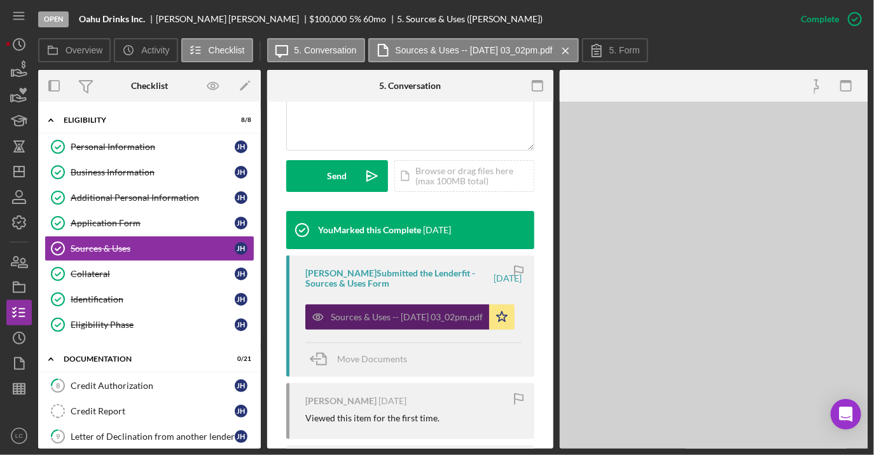
scroll to position [343, 0]
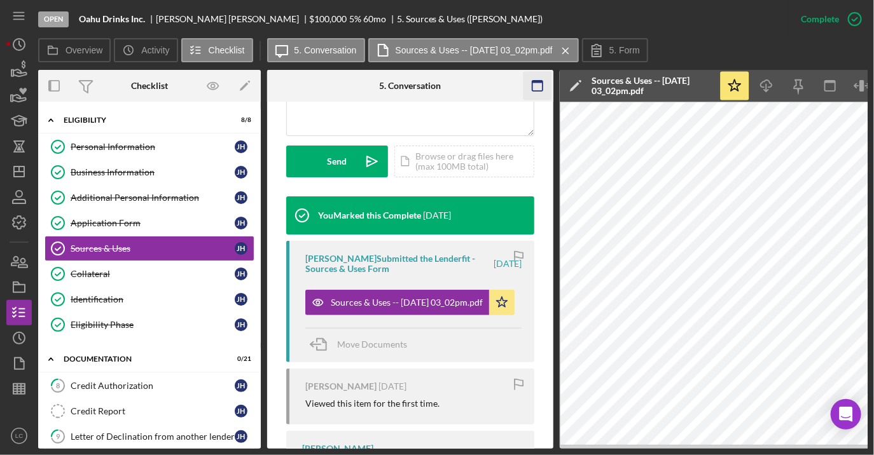
click at [535, 82] on rect "button" at bounding box center [537, 82] width 10 height 3
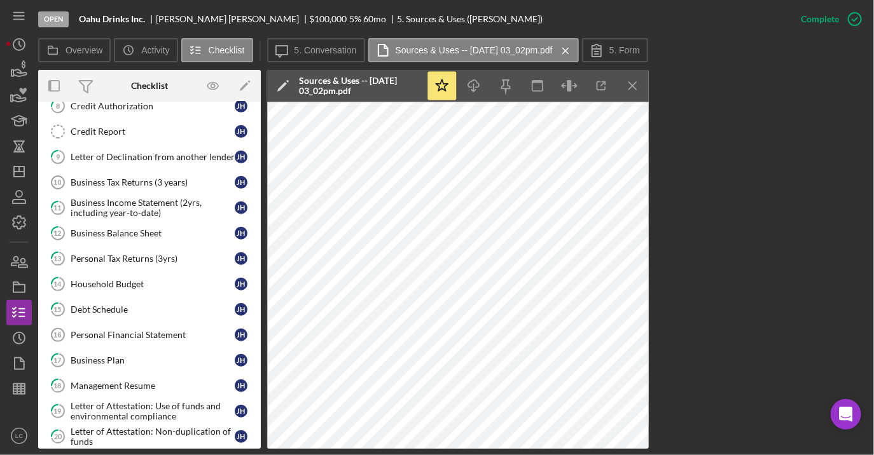
scroll to position [282, 0]
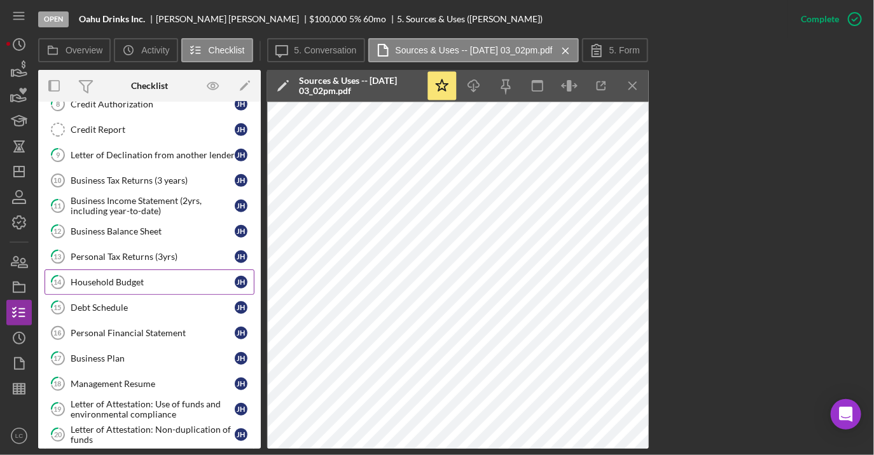
click at [165, 277] on div "Household Budget" at bounding box center [153, 282] width 164 height 10
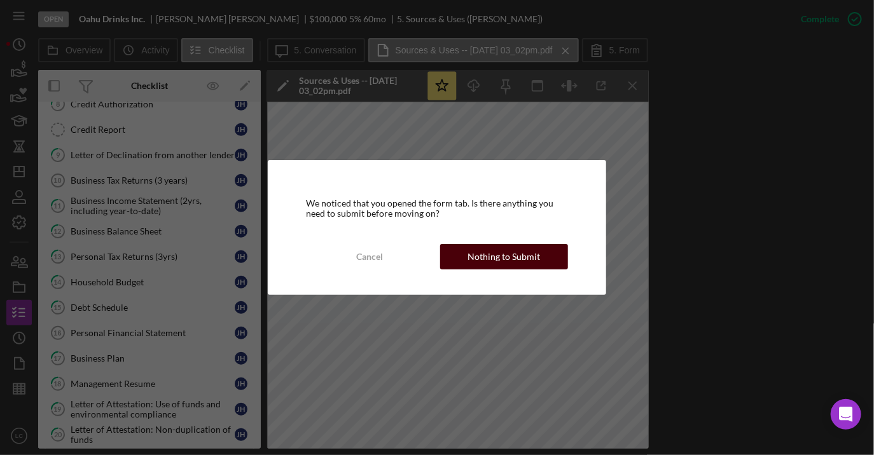
click at [476, 258] on div "Nothing to Submit" at bounding box center [504, 256] width 72 height 25
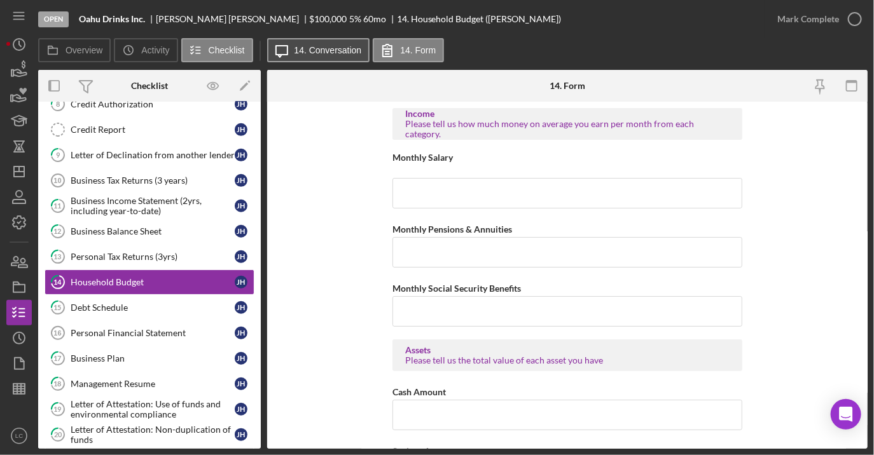
click at [329, 55] on button "Icon/Message 14. Conversation" at bounding box center [318, 50] width 103 height 24
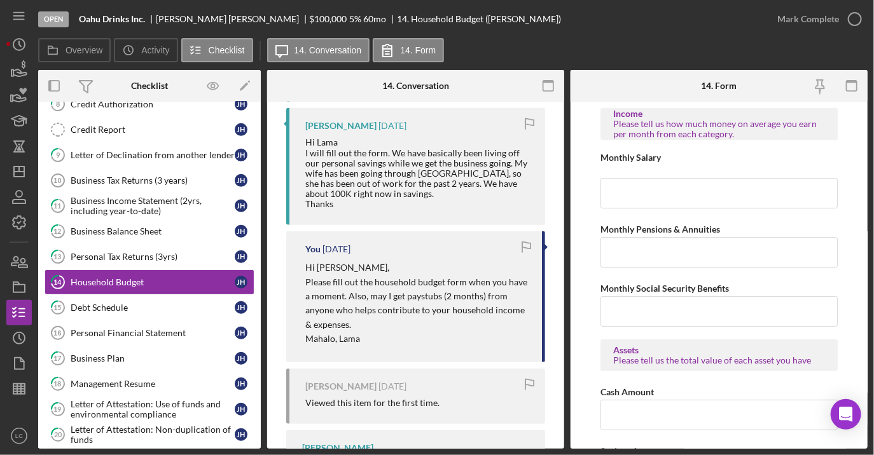
scroll to position [180, 0]
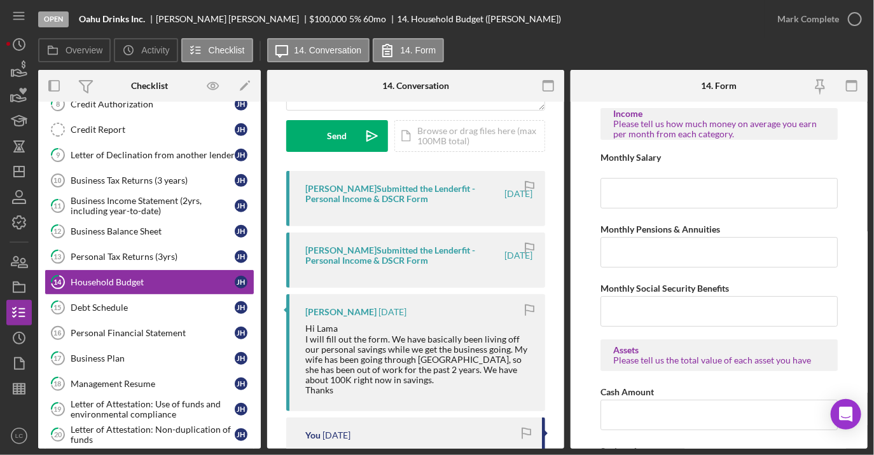
click at [370, 195] on div "[PERSON_NAME] Submitted the Lenderfit - Personal Income & DSCR Form" at bounding box center [403, 194] width 197 height 20
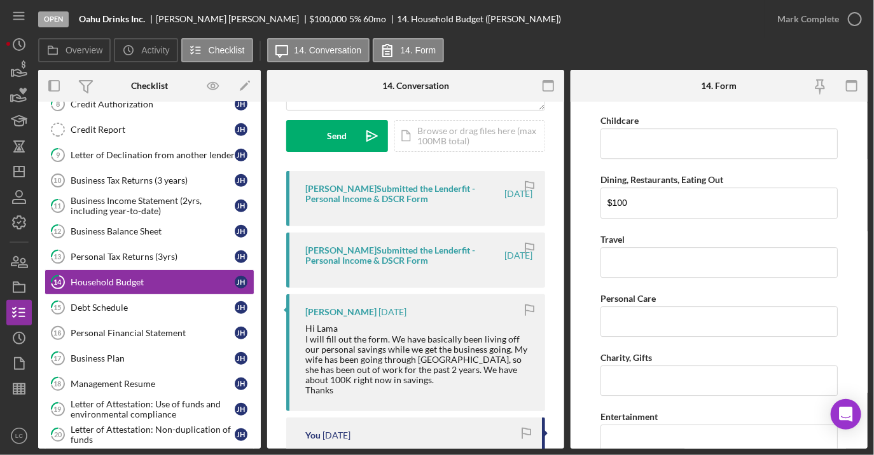
scroll to position [1556, 0]
click at [546, 88] on icon "button" at bounding box center [548, 86] width 29 height 29
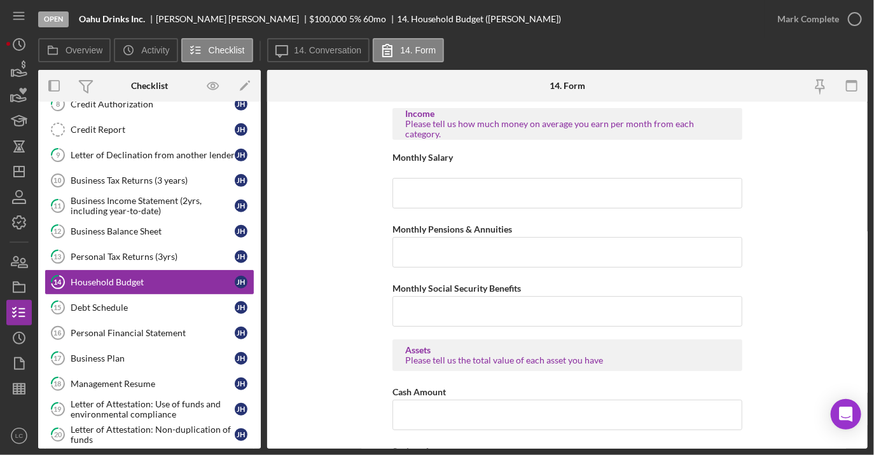
scroll to position [281, 0]
click at [813, 285] on form "Income Please tell us how much money on average you earn per month from each ca…" at bounding box center [567, 275] width 600 height 347
click at [849, 90] on icon "button" at bounding box center [851, 86] width 29 height 29
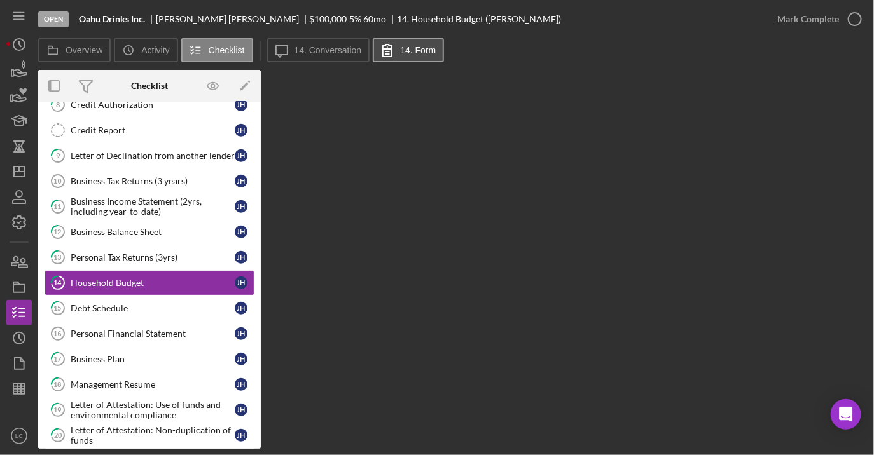
click at [428, 52] on label "14. Form" at bounding box center [418, 50] width 36 height 10
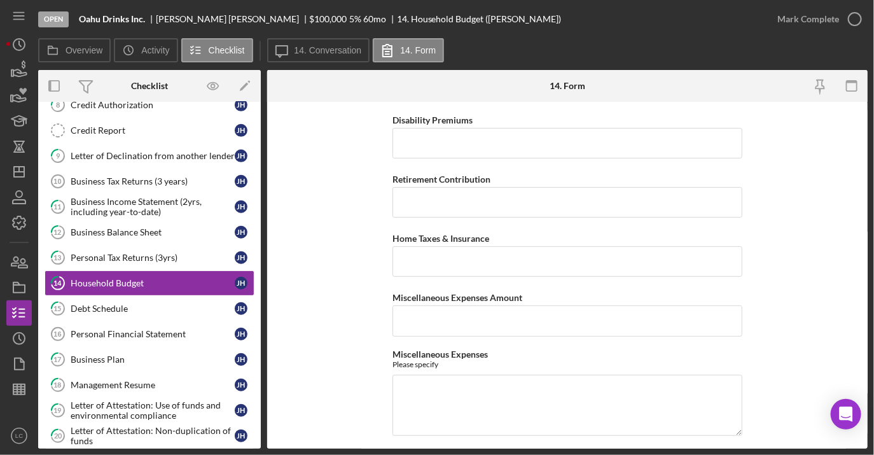
scroll to position [2105, 0]
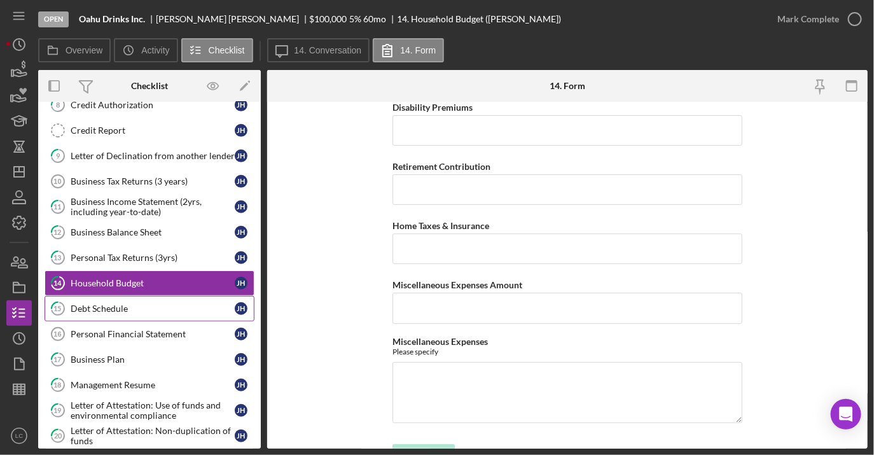
click at [151, 303] on div "Debt Schedule" at bounding box center [153, 308] width 164 height 10
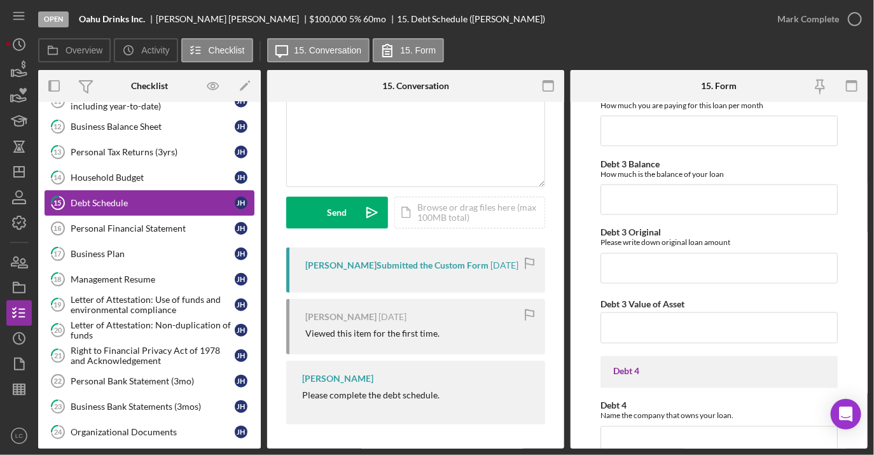
scroll to position [426, 0]
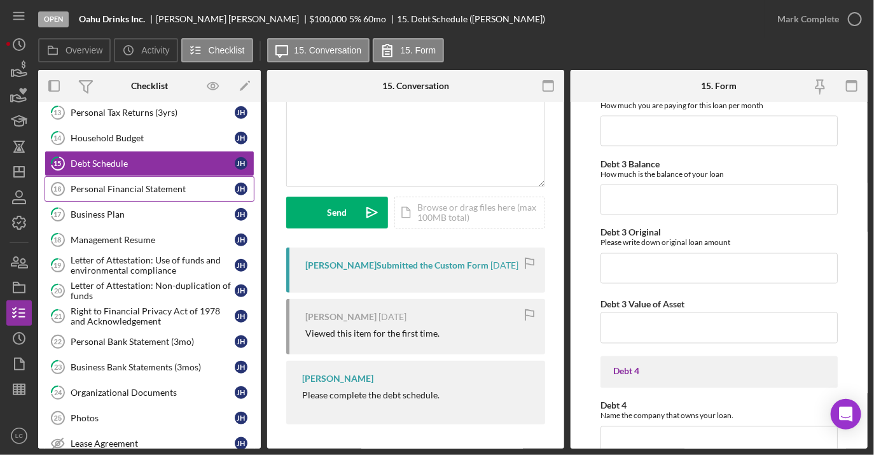
click at [144, 184] on div "Personal Financial Statement" at bounding box center [153, 189] width 164 height 10
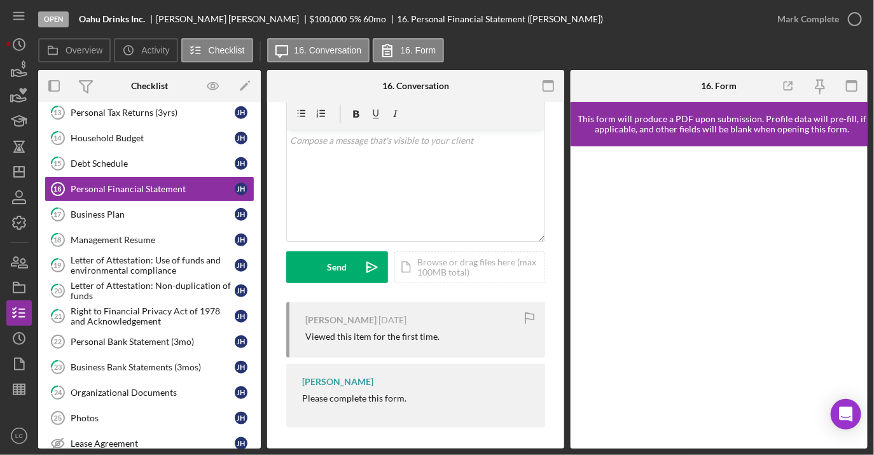
scroll to position [52, 0]
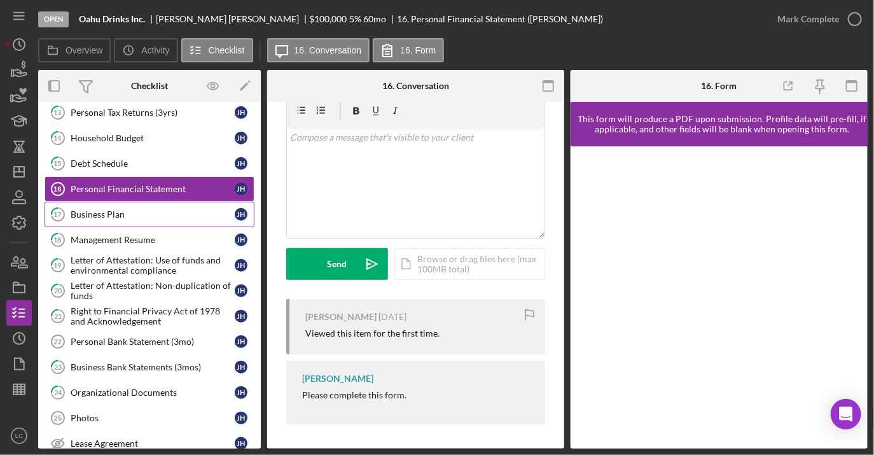
click at [184, 209] on div "Business Plan" at bounding box center [153, 214] width 164 height 10
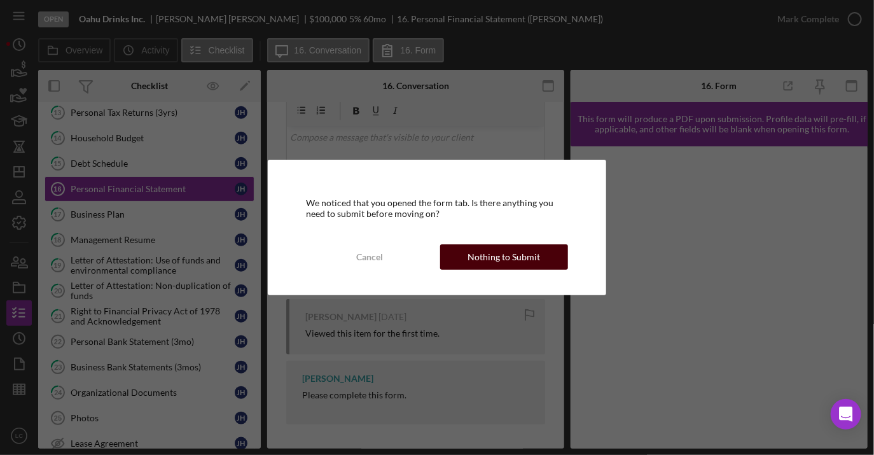
click at [511, 255] on div "Nothing to Submit" at bounding box center [504, 256] width 72 height 25
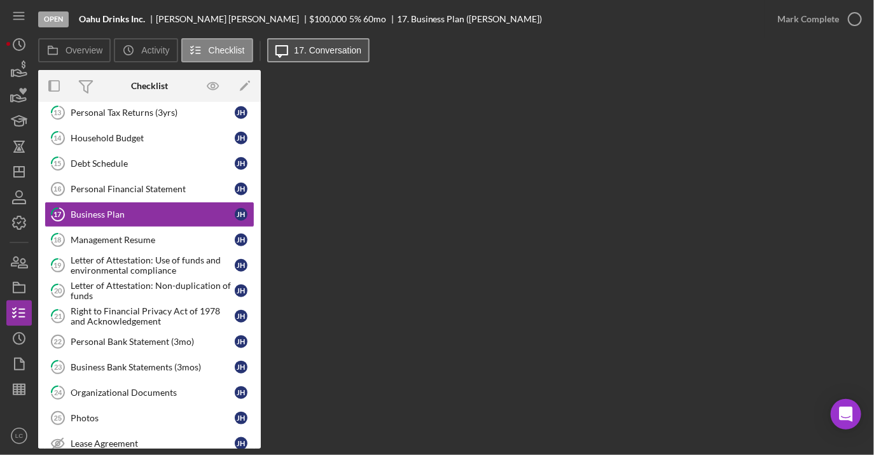
click at [339, 52] on label "17. Conversation" at bounding box center [327, 50] width 67 height 10
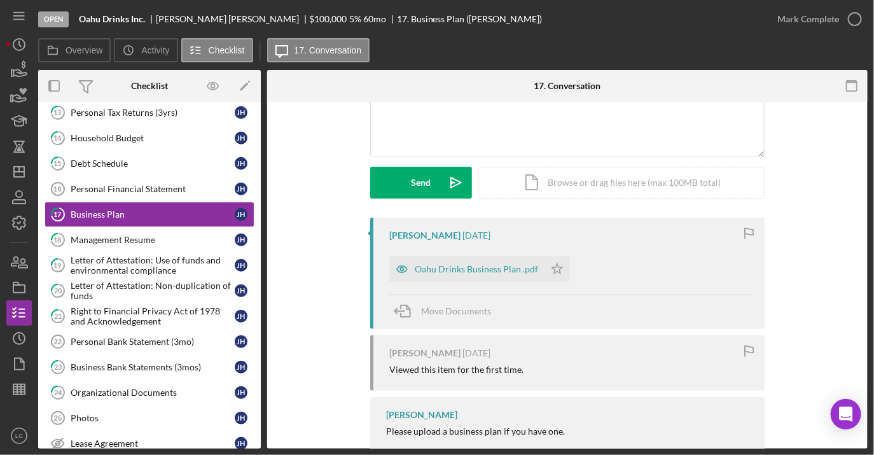
scroll to position [168, 0]
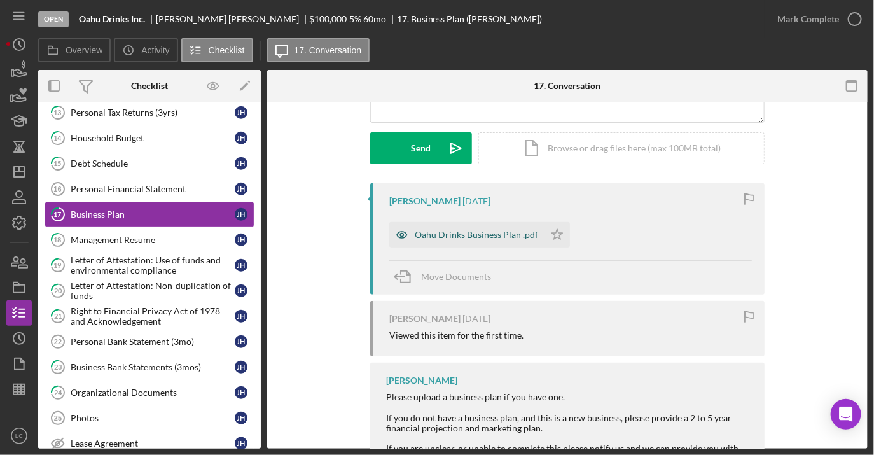
click at [431, 235] on div "Oahu Drinks Business Plan .pdf" at bounding box center [476, 235] width 123 height 10
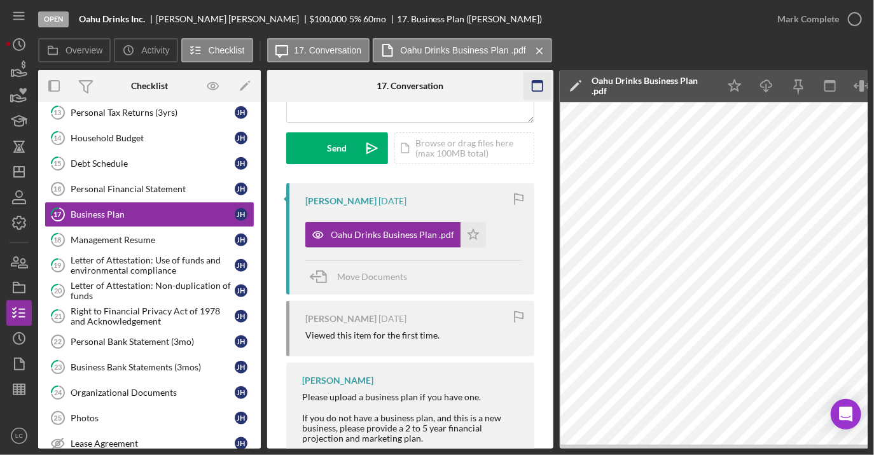
click at [538, 79] on icon "button" at bounding box center [537, 86] width 29 height 29
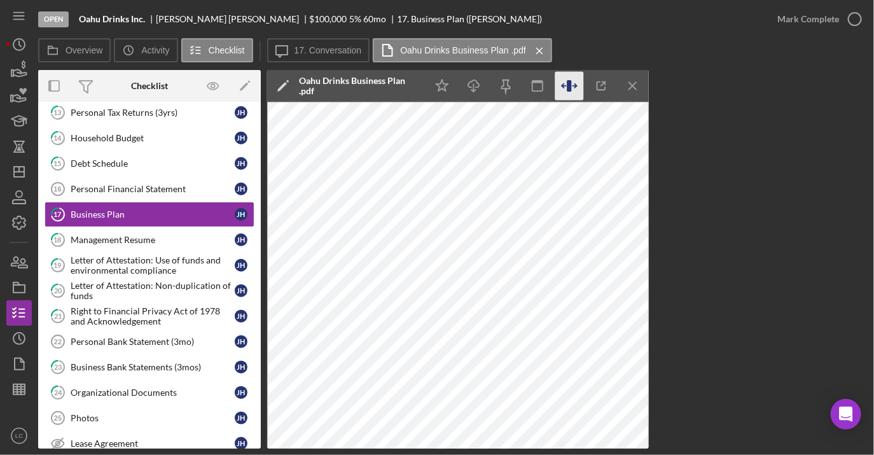
click at [571, 88] on icon "button" at bounding box center [569, 85] width 4 height 11
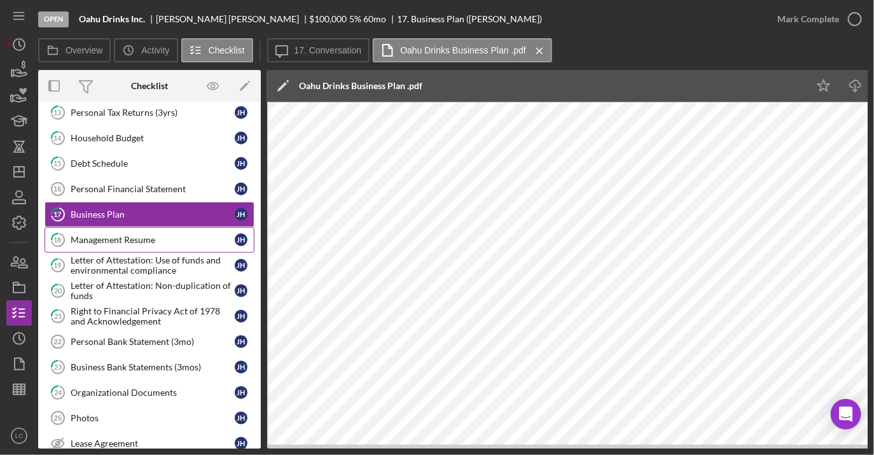
click at [155, 227] on link "18 Management Resume [PERSON_NAME]" at bounding box center [150, 239] width 210 height 25
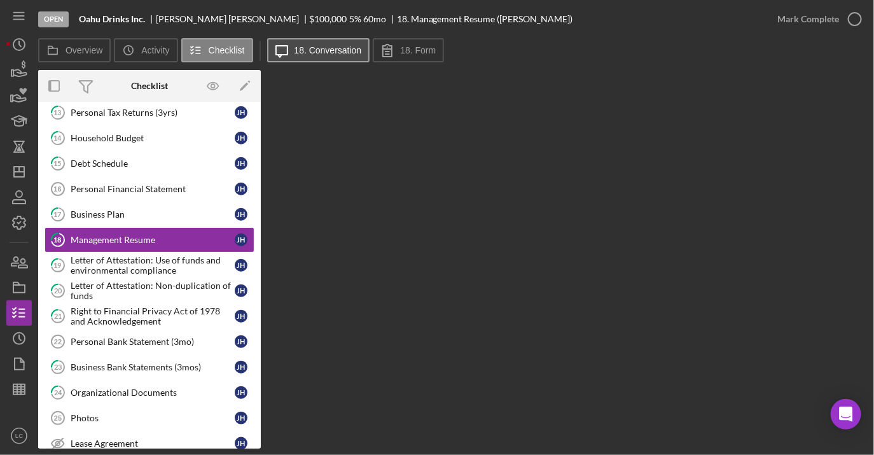
click at [344, 50] on label "18. Conversation" at bounding box center [327, 50] width 67 height 10
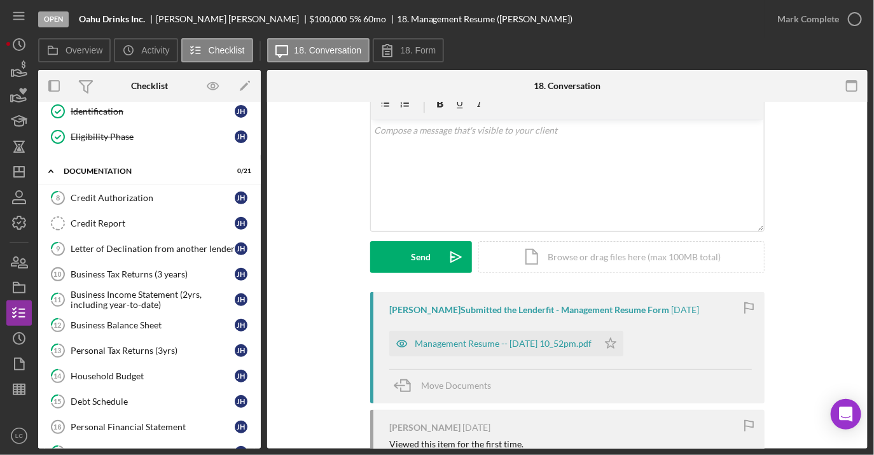
scroll to position [179, 0]
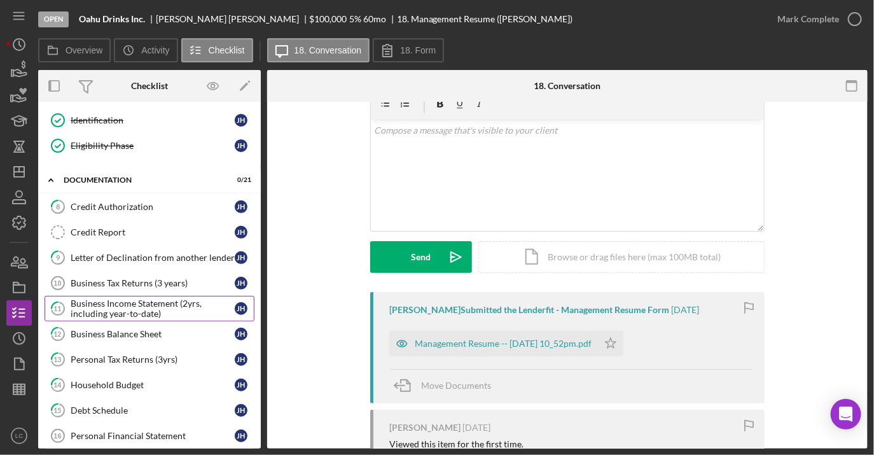
click at [129, 298] on div "Business Income Statement (2yrs, including year-to-date)" at bounding box center [153, 308] width 164 height 20
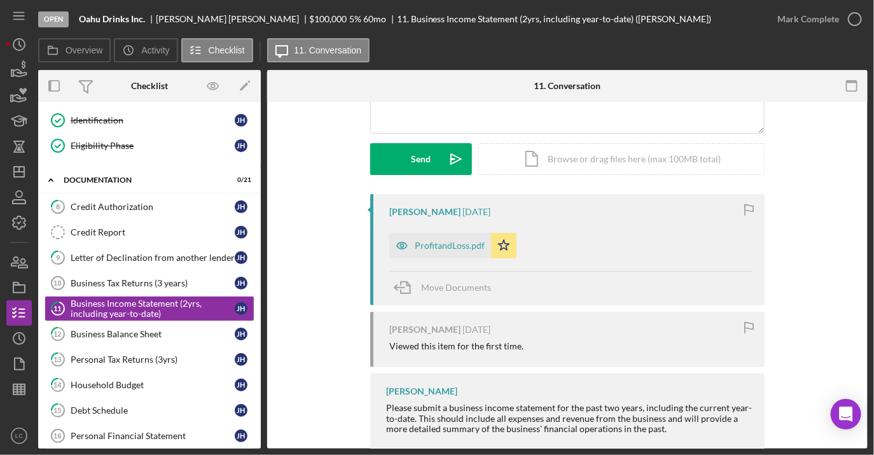
scroll to position [161, 0]
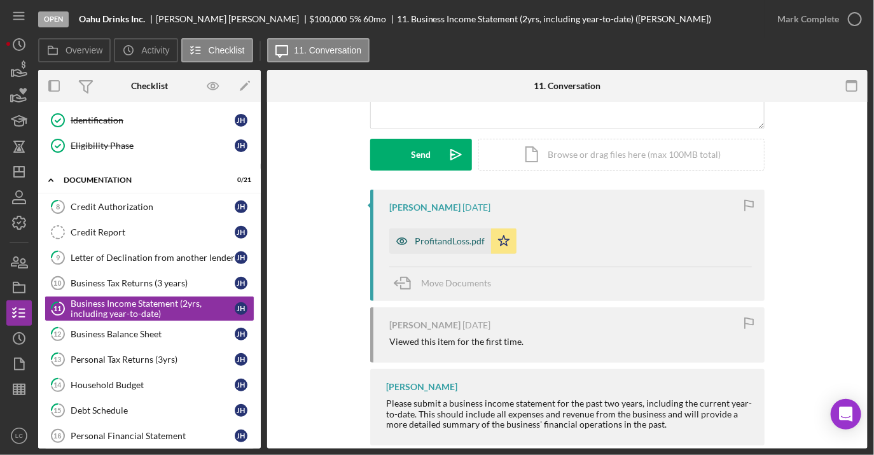
click at [435, 240] on div "ProfitandLoss.pdf" at bounding box center [450, 241] width 70 height 10
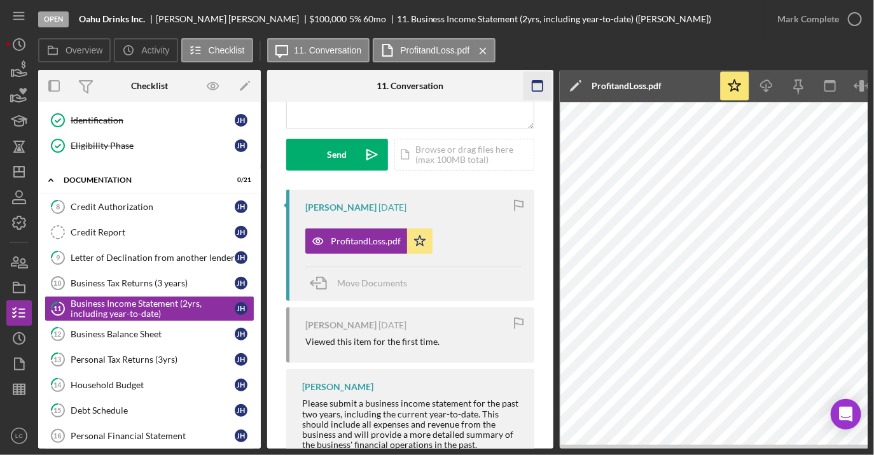
click at [535, 88] on icon "button" at bounding box center [537, 86] width 29 height 29
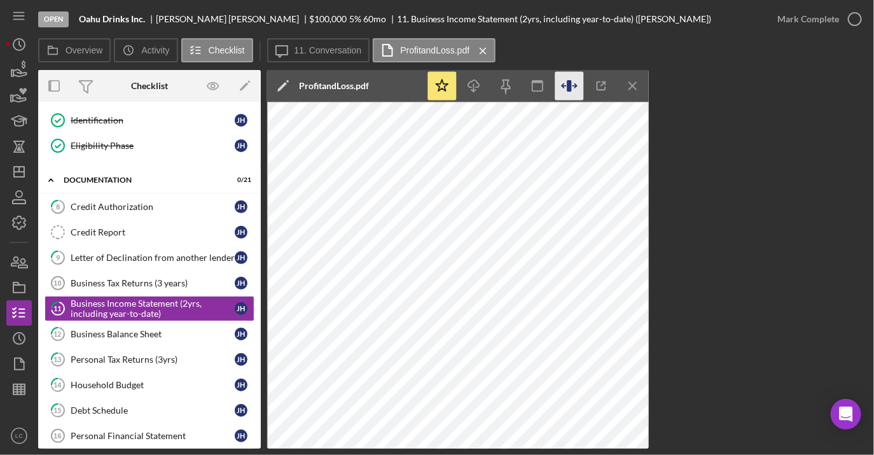
click at [574, 85] on icon "button" at bounding box center [569, 86] width 29 height 29
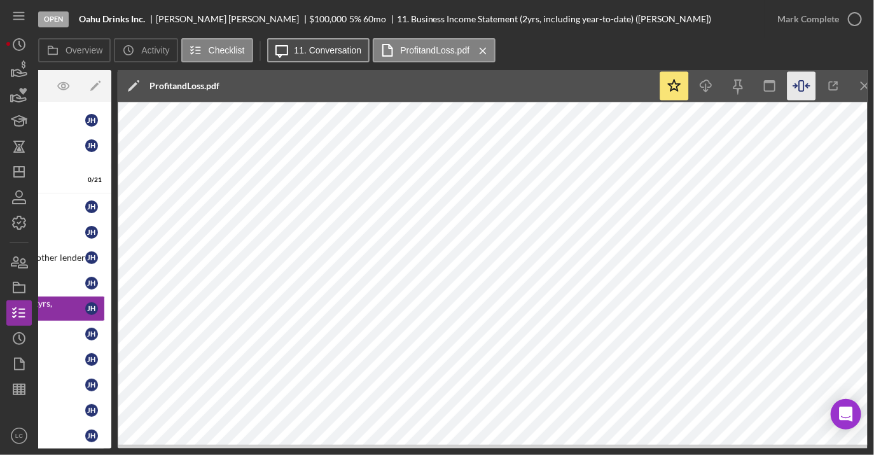
scroll to position [0, 162]
